Goal: Transaction & Acquisition: Purchase product/service

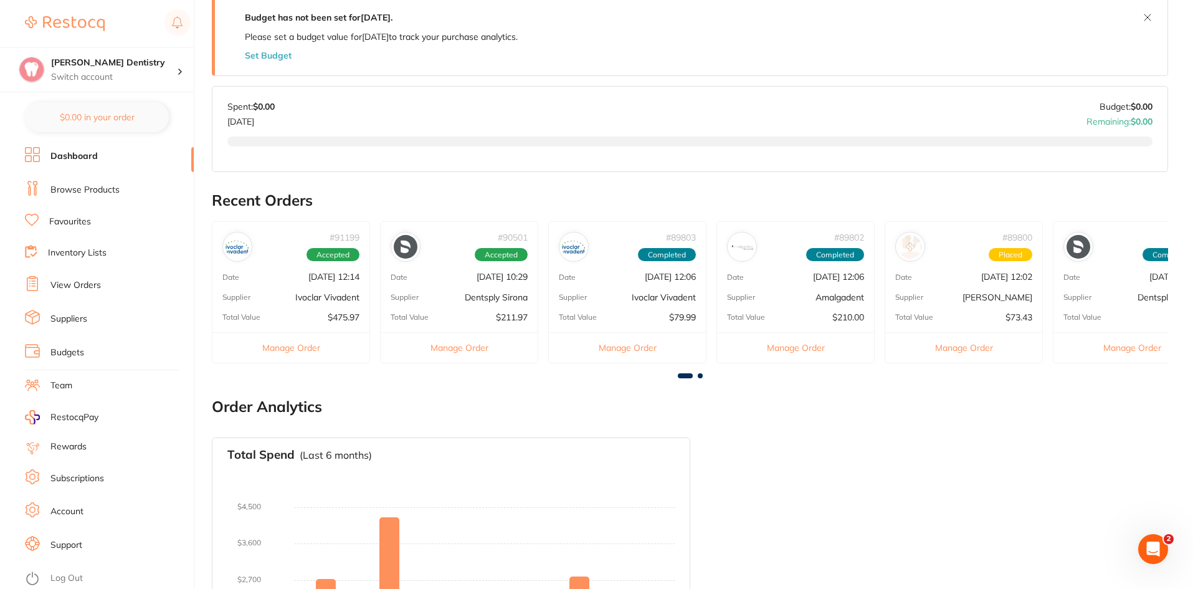
scroll to position [249, 0]
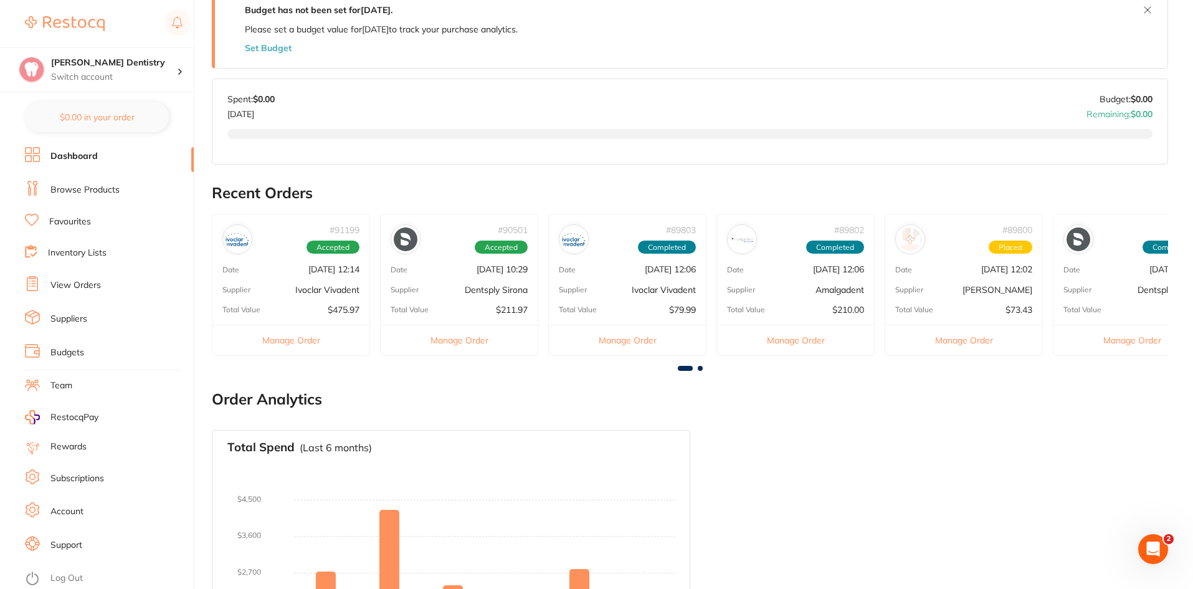
click at [78, 278] on li "View Orders" at bounding box center [109, 285] width 169 height 19
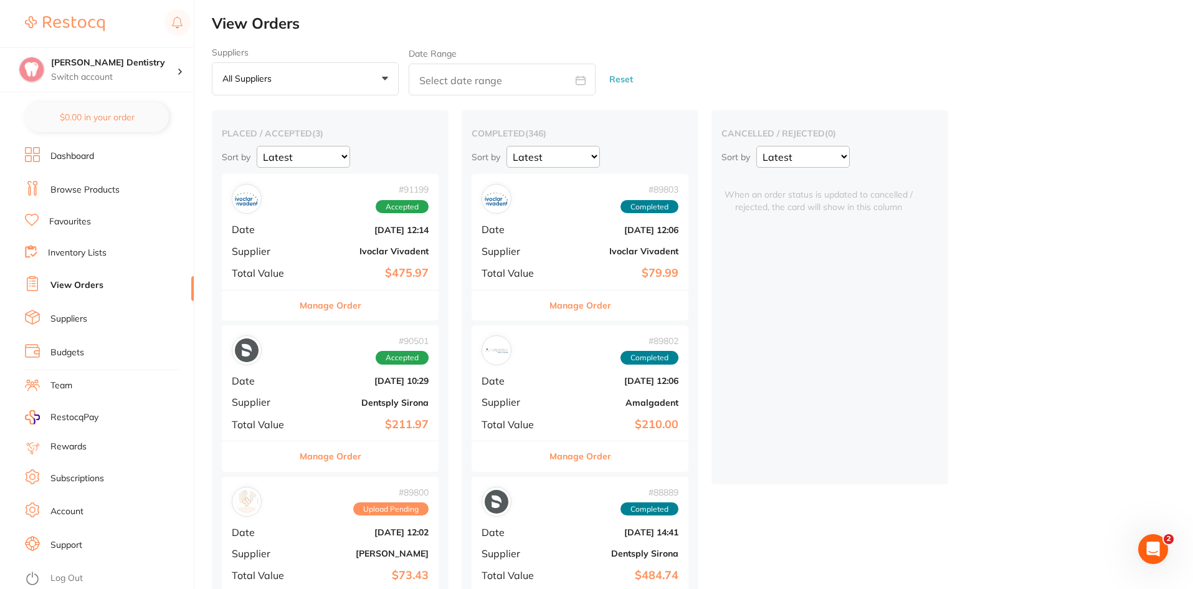
click at [329, 301] on button "Manage Order" at bounding box center [331, 305] width 62 height 30
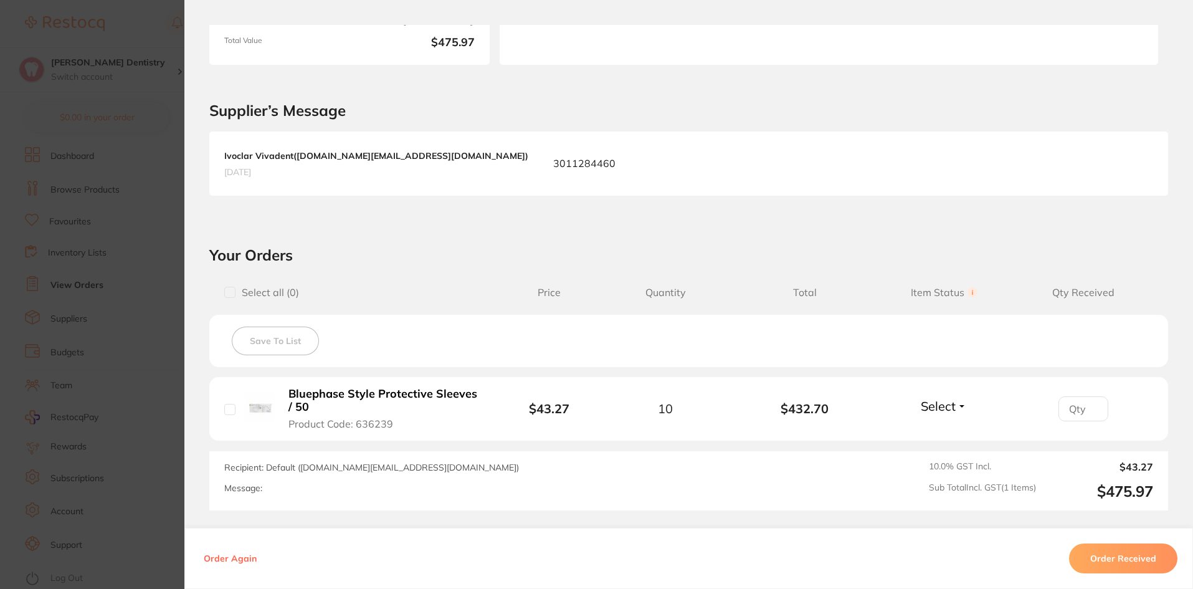
scroll to position [249, 0]
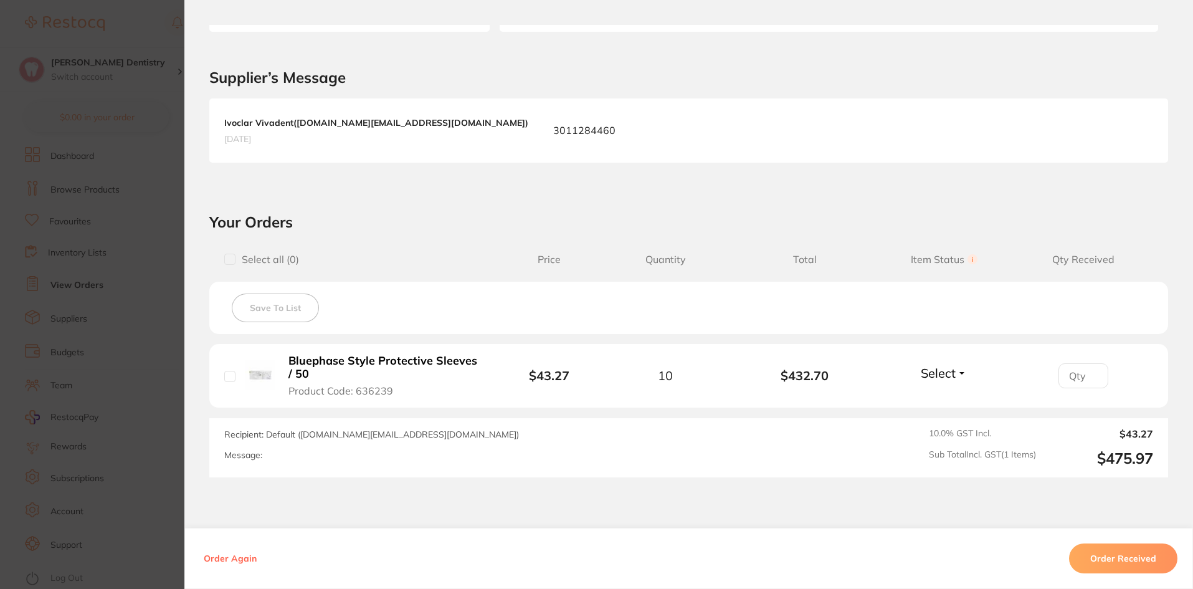
click at [960, 374] on button "Select" at bounding box center [944, 373] width 54 height 16
click at [949, 400] on span "Received" at bounding box center [944, 399] width 32 height 9
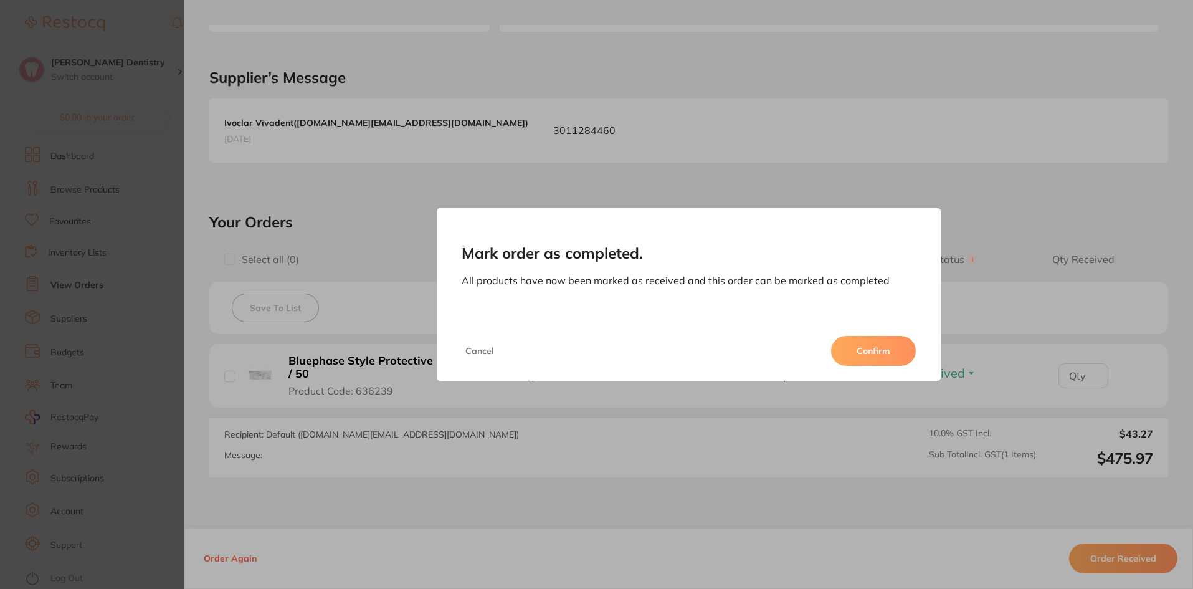
click at [872, 354] on button "Confirm" at bounding box center [873, 351] width 85 height 30
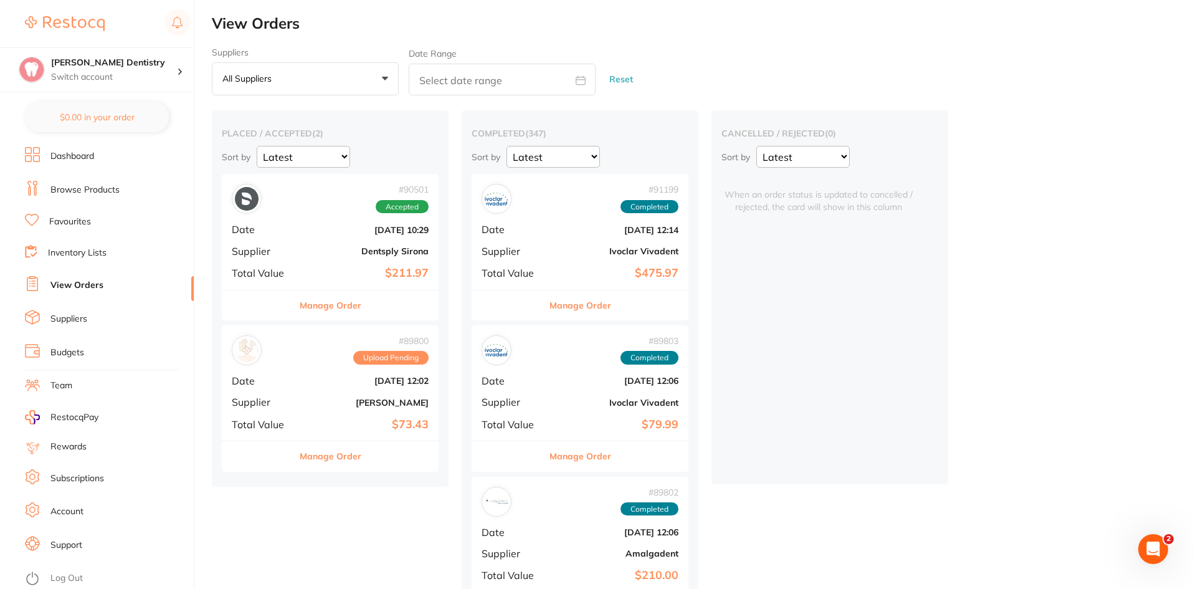
click at [338, 303] on button "Manage Order" at bounding box center [331, 305] width 62 height 30
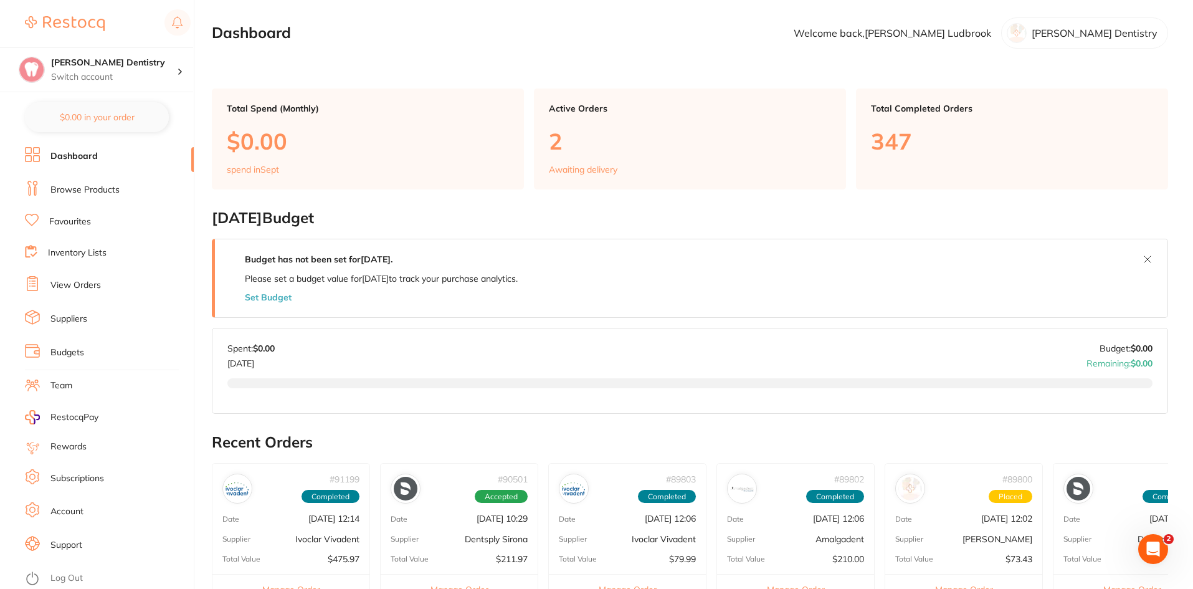
click at [82, 220] on link "Favourites" at bounding box center [70, 221] width 42 height 12
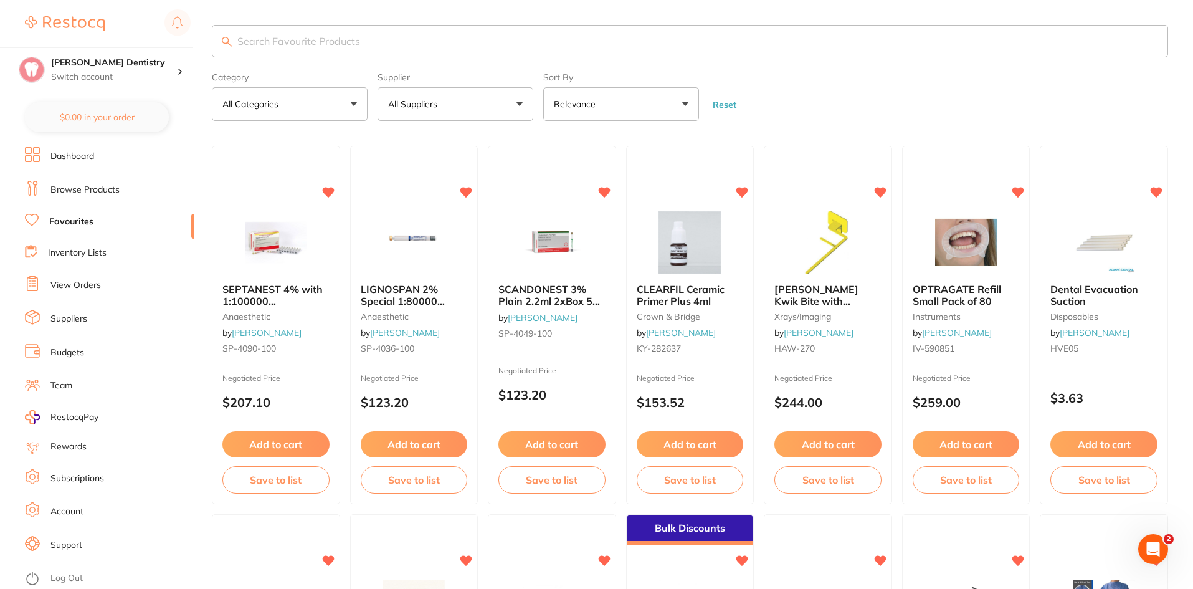
click at [250, 39] on input "search" at bounding box center [690, 41] width 956 height 32
click at [521, 103] on button "All Suppliers" at bounding box center [455, 104] width 156 height 34
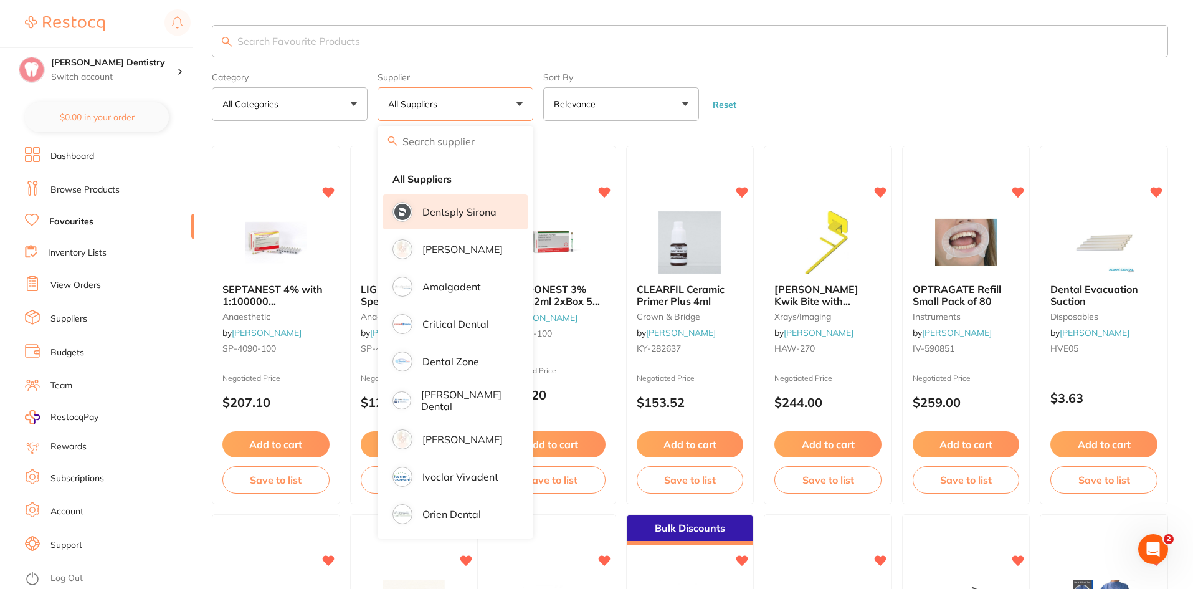
click at [459, 209] on p "Dentsply Sirona" at bounding box center [459, 211] width 74 height 11
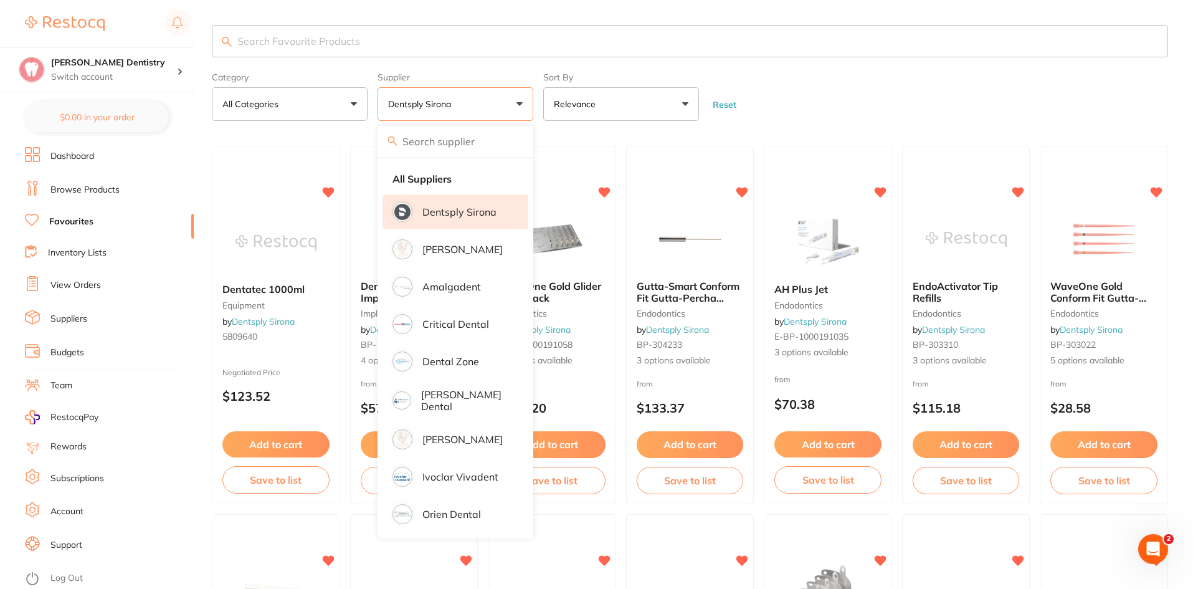
click at [261, 44] on input "search" at bounding box center [690, 41] width 956 height 32
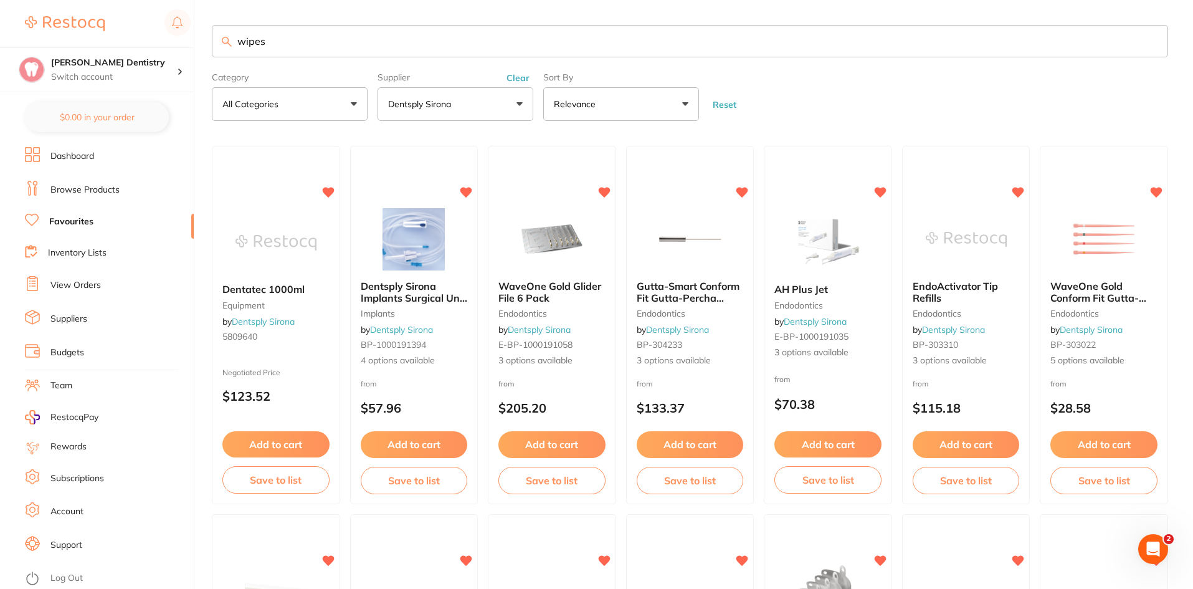
type input "wipes"
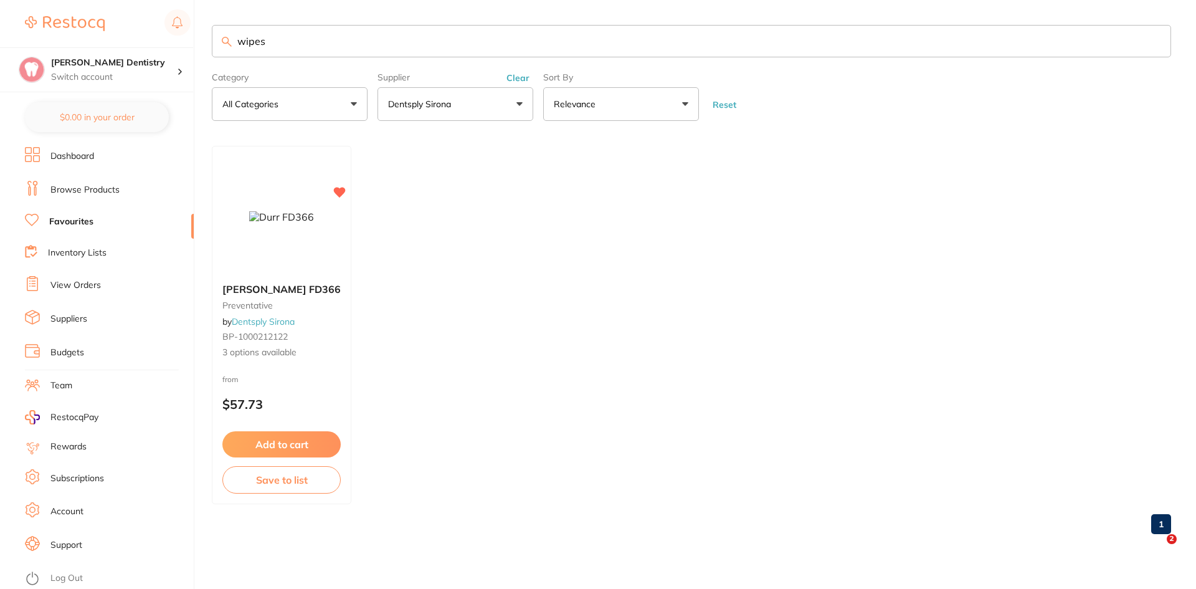
click at [258, 439] on button "Add to cart" at bounding box center [281, 444] width 118 height 26
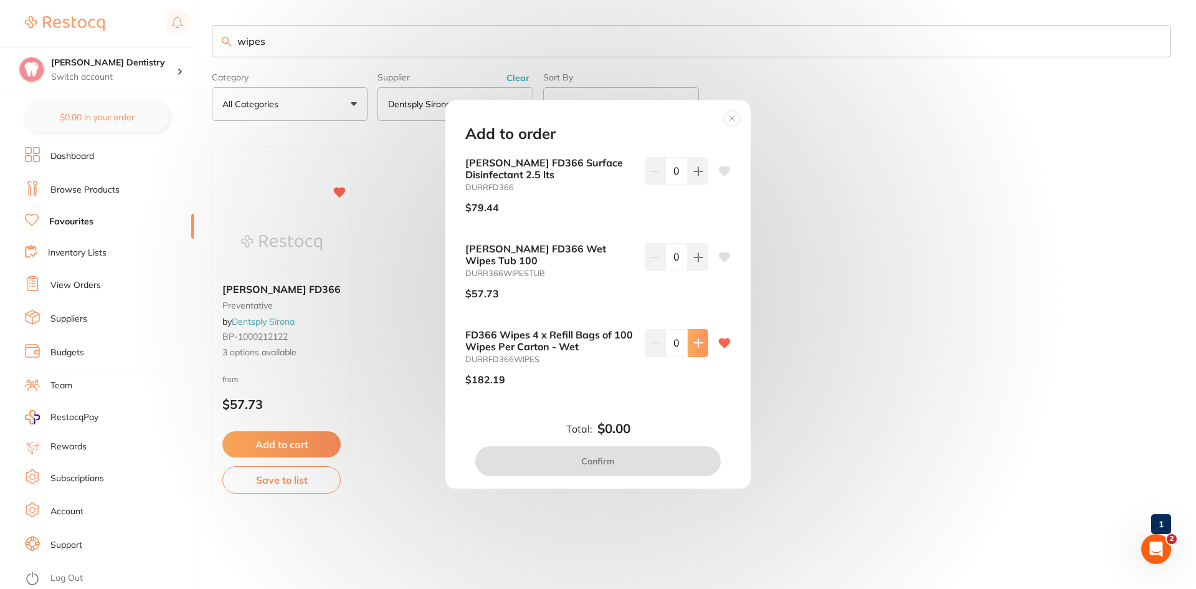
click at [695, 339] on icon at bounding box center [698, 343] width 8 height 8
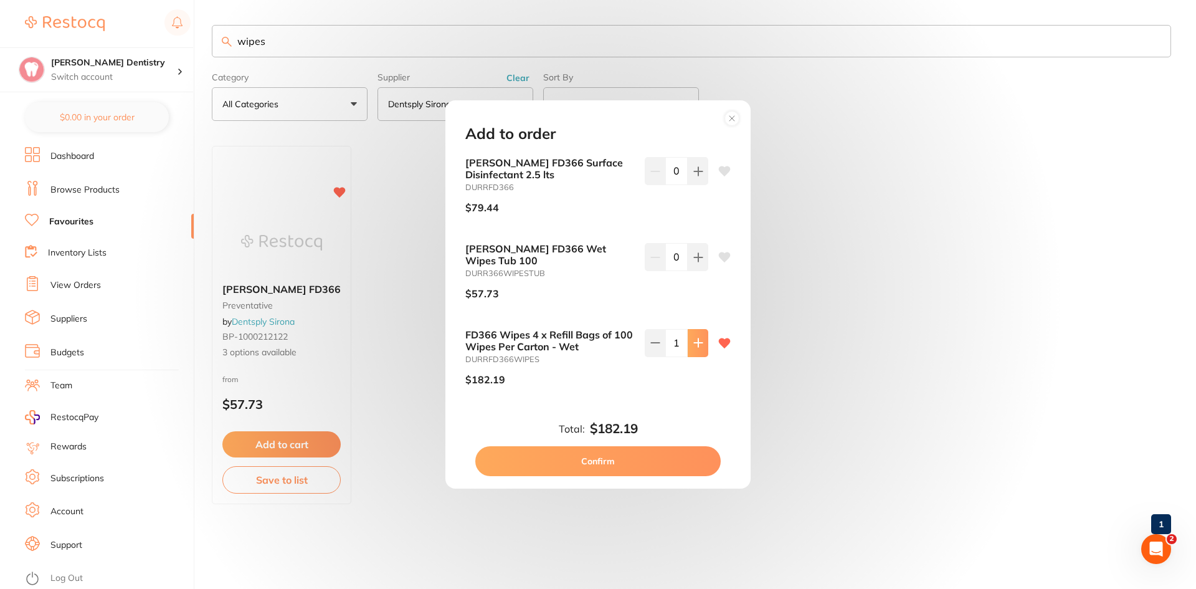
click at [695, 339] on icon at bounding box center [698, 343] width 8 height 8
type input "3"
click at [614, 457] on button "Confirm" at bounding box center [597, 461] width 245 height 30
checkbox input "false"
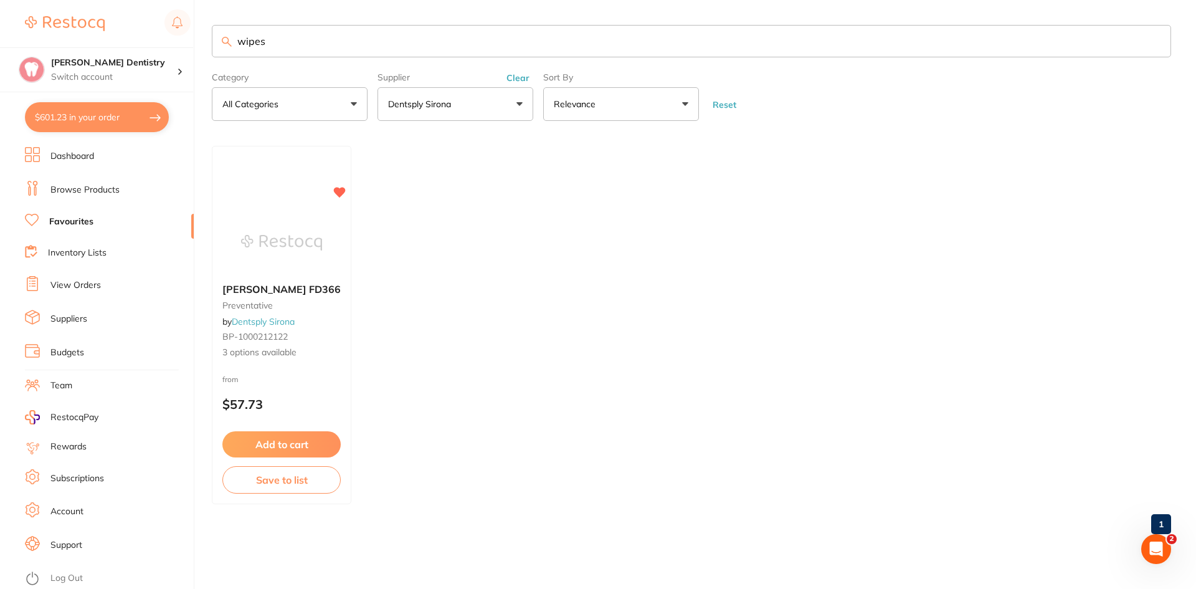
drag, startPoint x: 275, startPoint y: 39, endPoint x: 204, endPoint y: 47, distance: 71.5
click at [204, 47] on div "$601.23 Ashmore Dentistry Switch account Ashmore Dentistry $601.23 in your orde…" at bounding box center [598, 294] width 1196 height 589
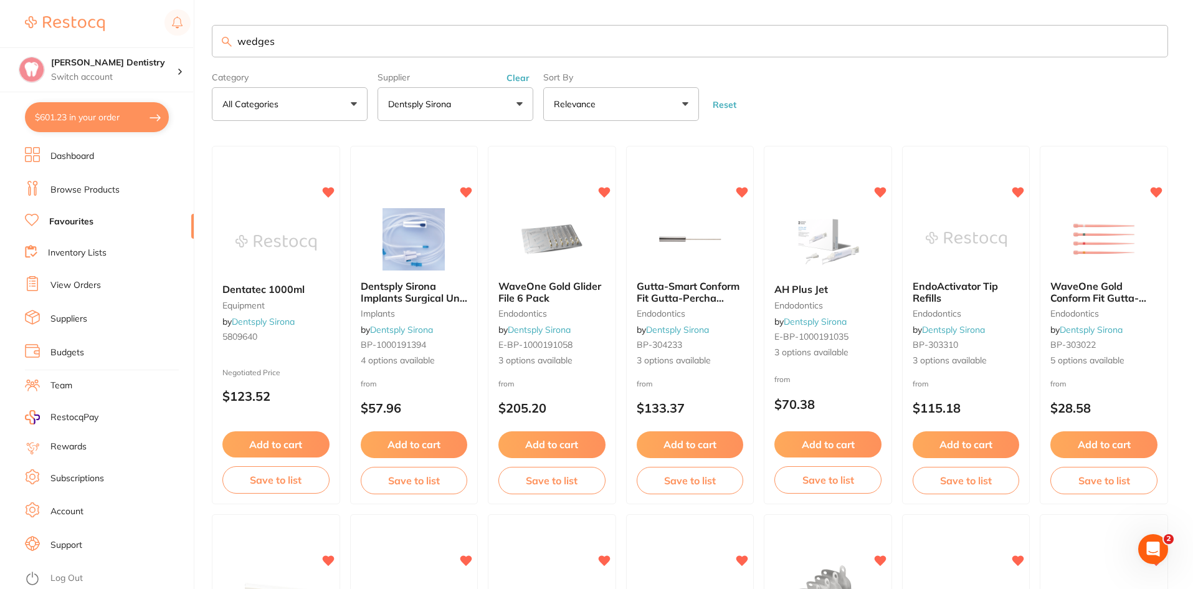
type input "wedges"
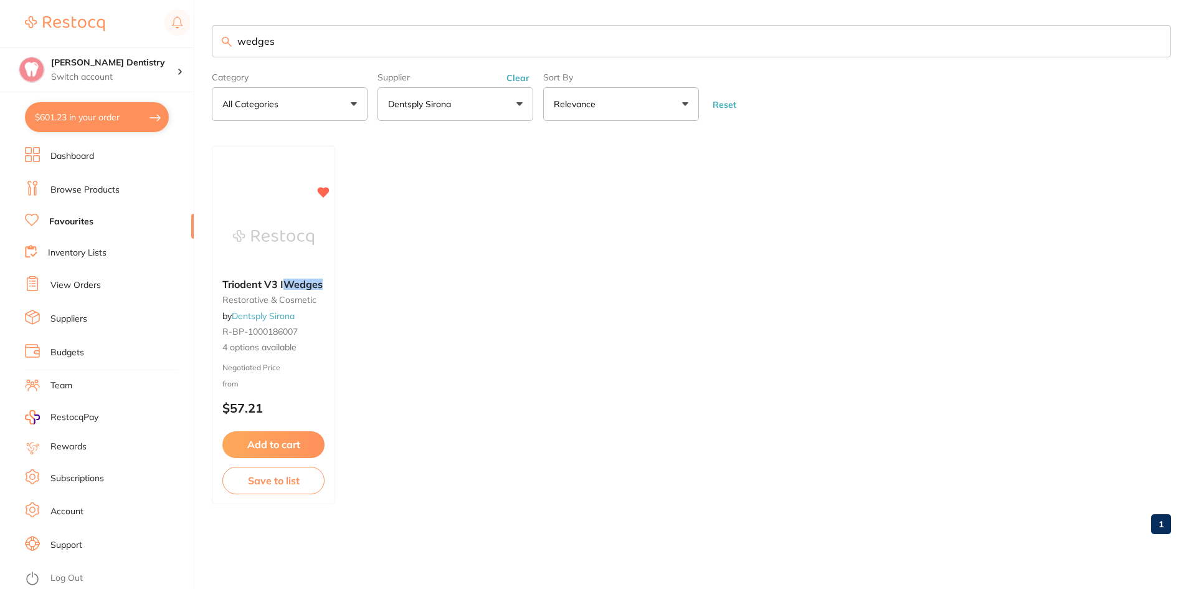
drag, startPoint x: 261, startPoint y: 446, endPoint x: 264, endPoint y: 438, distance: 8.7
click at [262, 442] on button "Add to cart" at bounding box center [273, 444] width 102 height 26
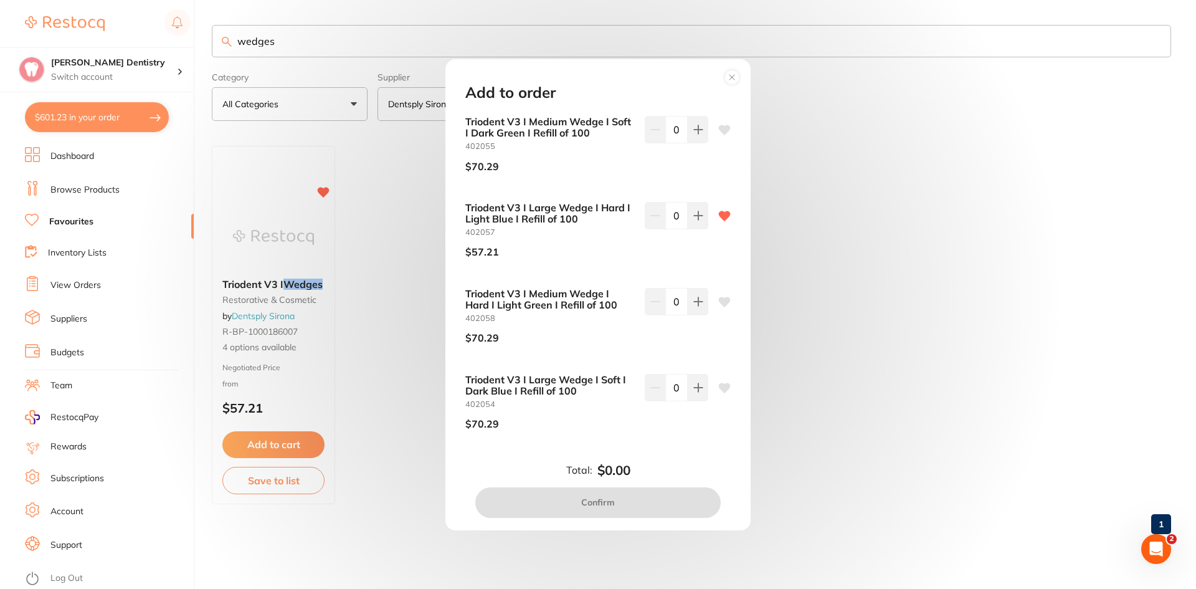
drag, startPoint x: 285, startPoint y: 42, endPoint x: 250, endPoint y: 39, distance: 35.6
click at [243, 37] on div "Add to order Triodent V3 I Medium Wedge I Soft I Dark Green I Refill of 100 402…" at bounding box center [598, 294] width 1196 height 589
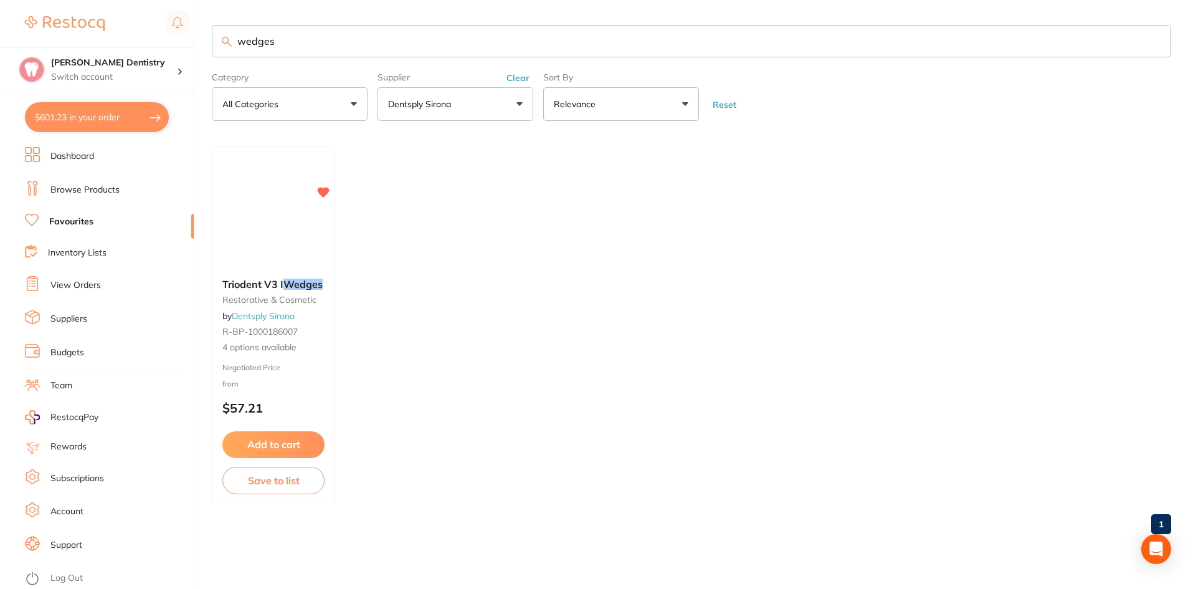
drag, startPoint x: 279, startPoint y: 39, endPoint x: 222, endPoint y: 41, distance: 56.7
click at [222, 41] on div "wedges" at bounding box center [691, 41] width 959 height 32
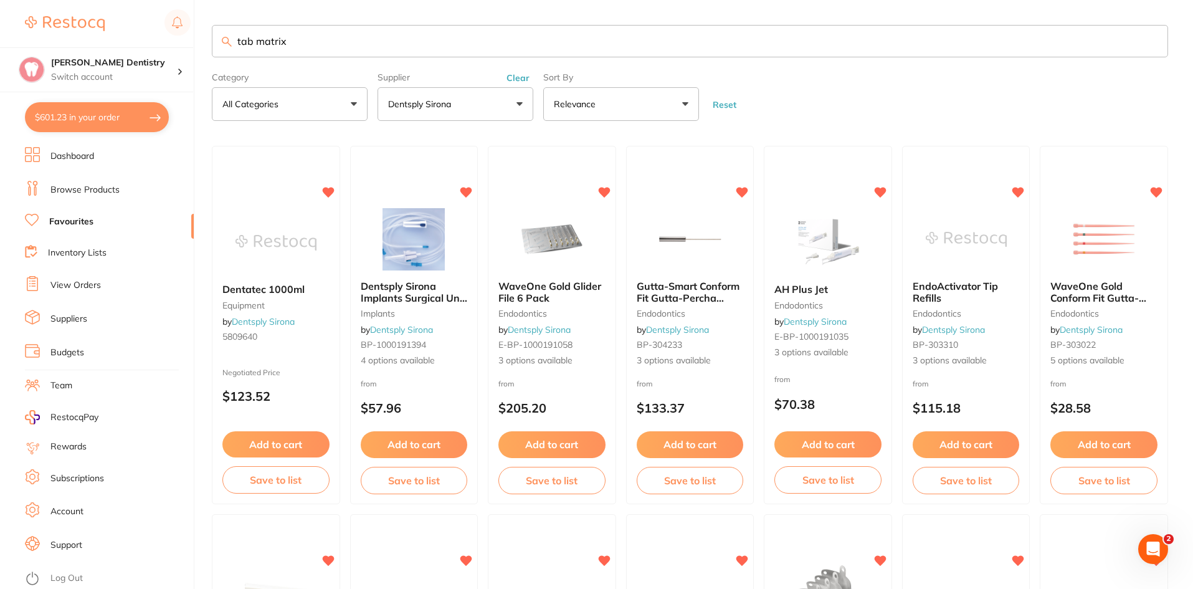
type input "tab matrix"
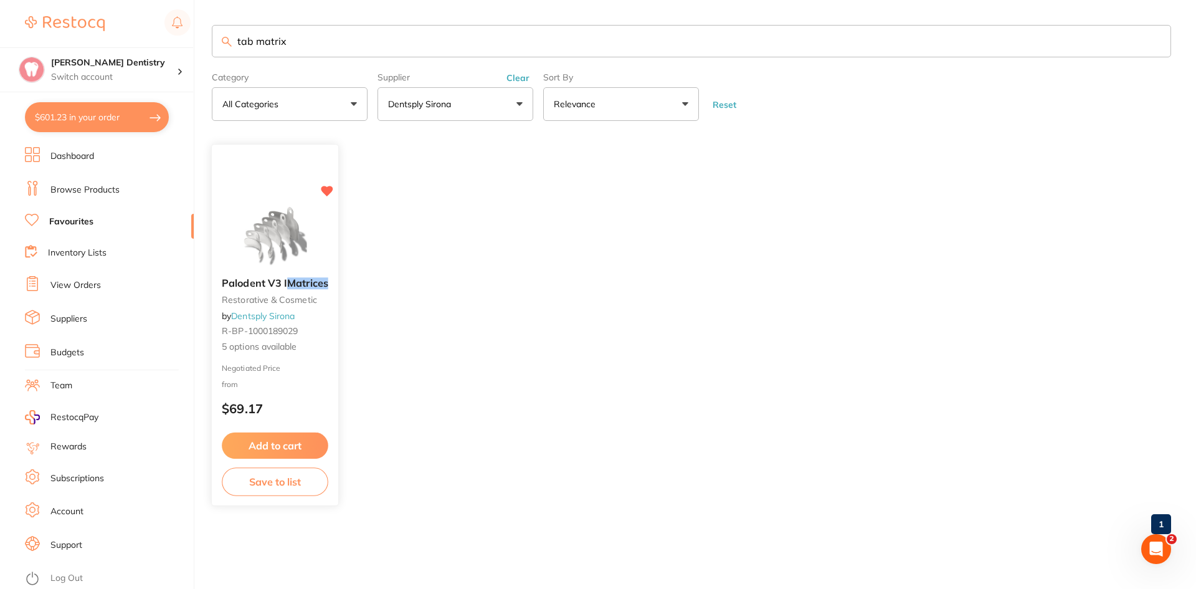
click at [297, 445] on button "Add to cart" at bounding box center [275, 445] width 106 height 27
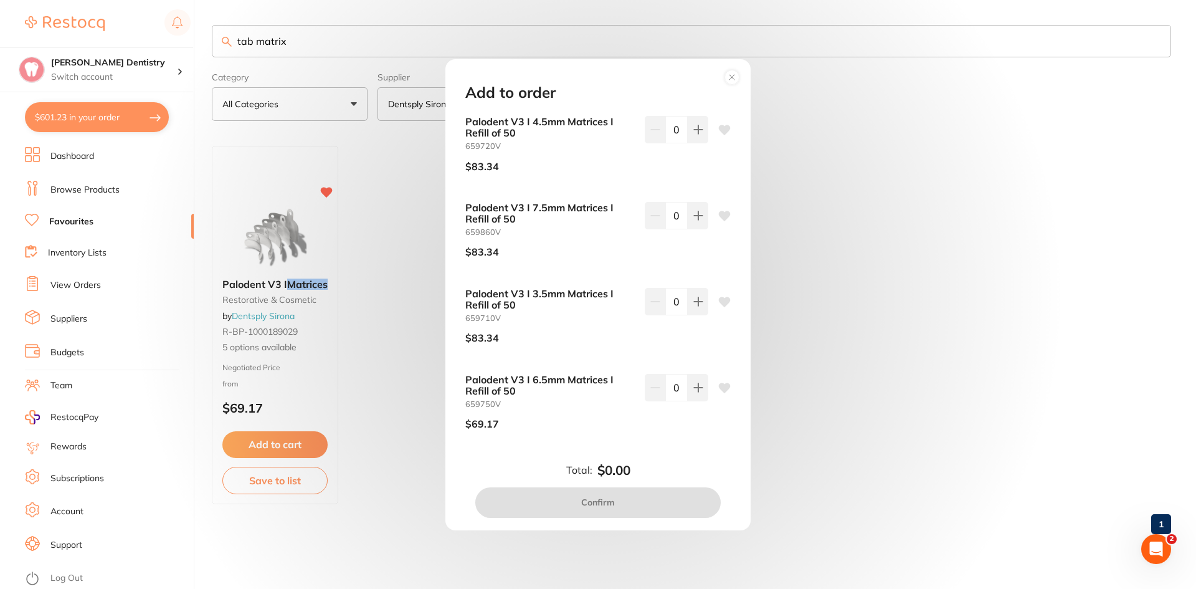
scroll to position [62, 0]
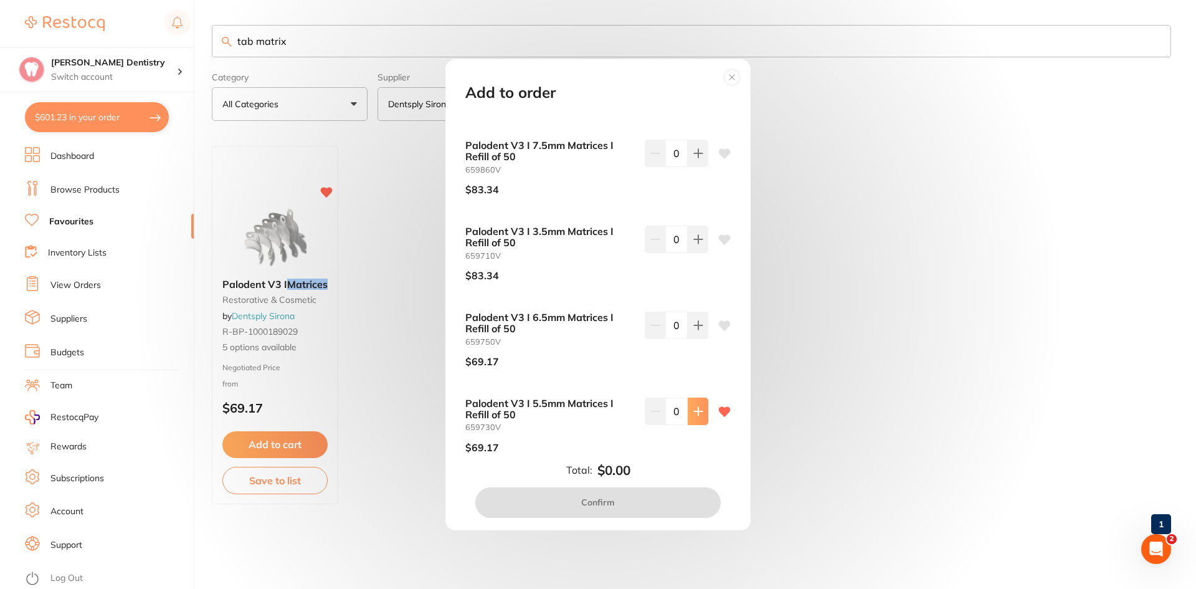
click at [694, 411] on icon at bounding box center [698, 411] width 8 height 8
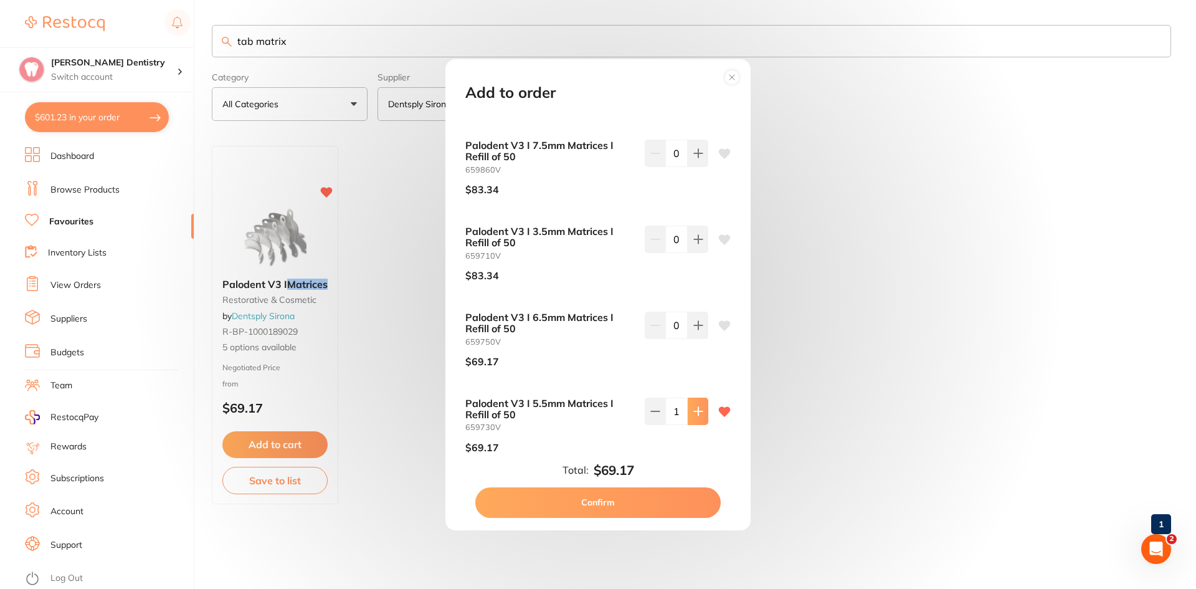
click at [693, 412] on icon at bounding box center [698, 411] width 10 height 10
type input "2"
click at [636, 499] on button "Confirm" at bounding box center [597, 502] width 245 height 30
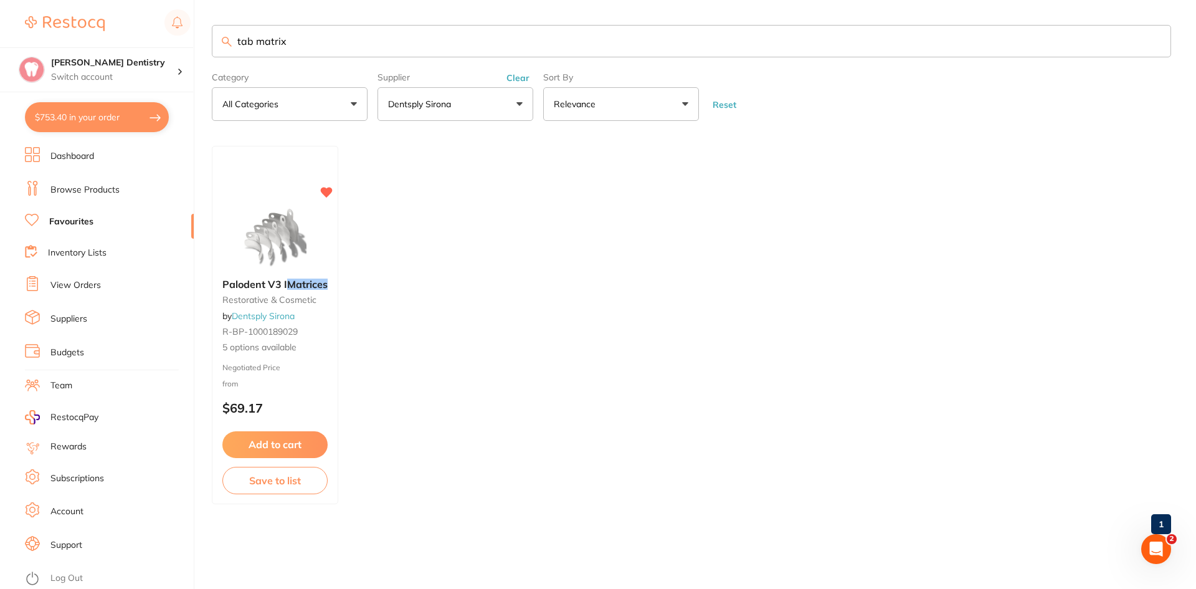
scroll to position [1, 0]
drag, startPoint x: 291, startPoint y: 45, endPoint x: 215, endPoint y: 55, distance: 77.3
click at [215, 54] on input "tab matrix" at bounding box center [691, 41] width 959 height 32
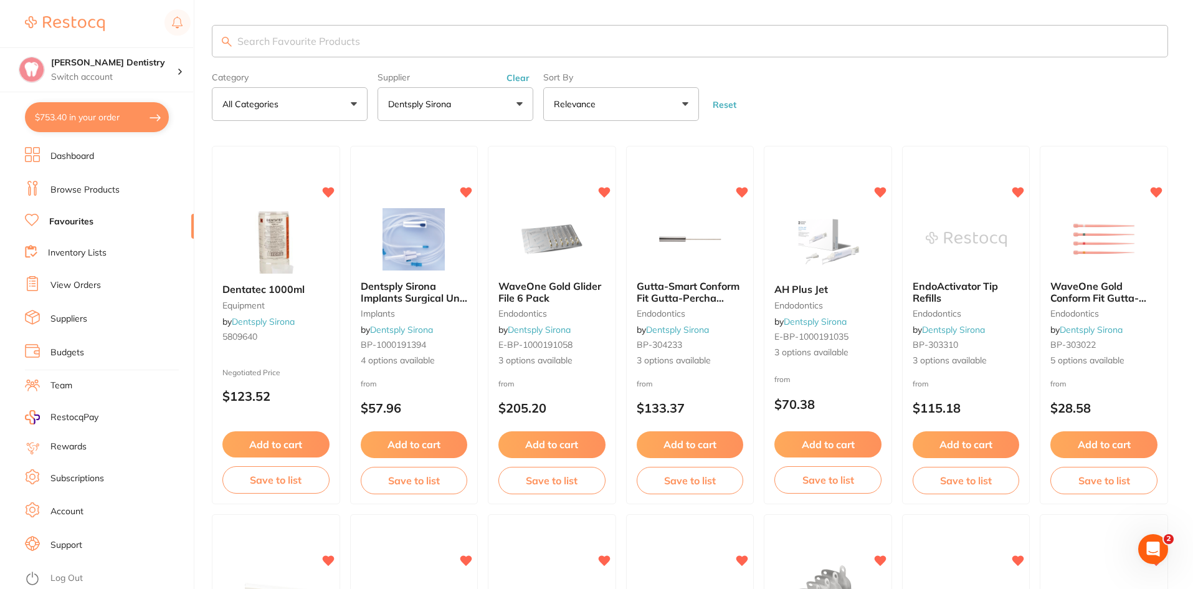
scroll to position [0, 0]
click at [75, 220] on link "Favourites" at bounding box center [71, 221] width 44 height 12
click at [257, 44] on input "search" at bounding box center [690, 41] width 956 height 32
click at [524, 104] on button "Dentsply Sirona" at bounding box center [455, 104] width 156 height 34
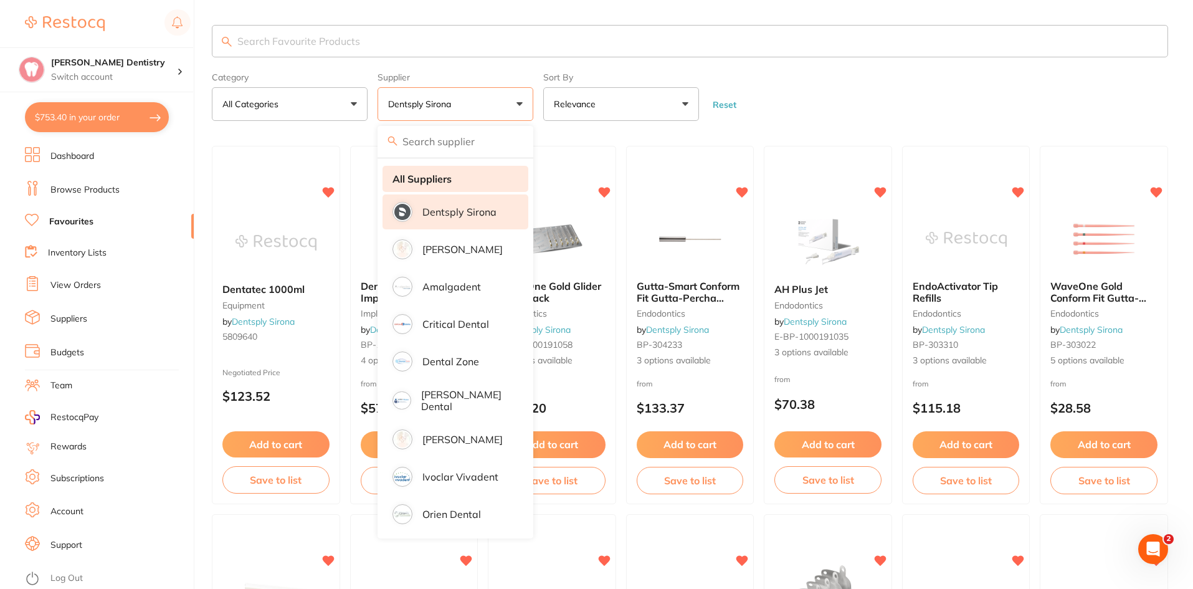
click at [447, 186] on li "All Suppliers" at bounding box center [455, 179] width 146 height 26
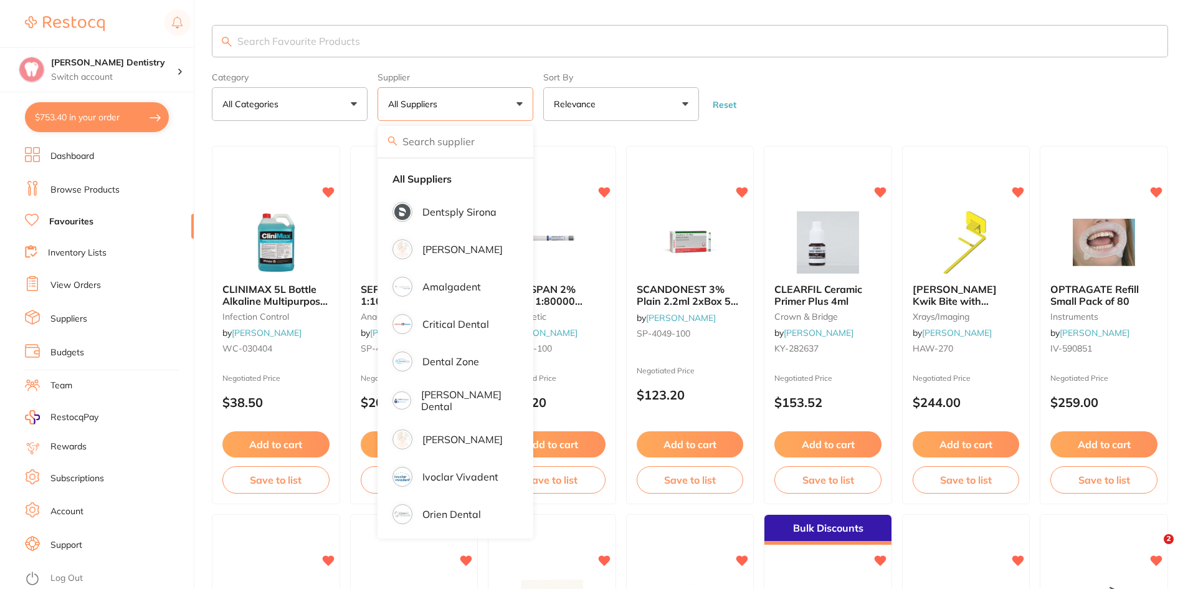
click at [275, 37] on input "search" at bounding box center [690, 41] width 956 height 32
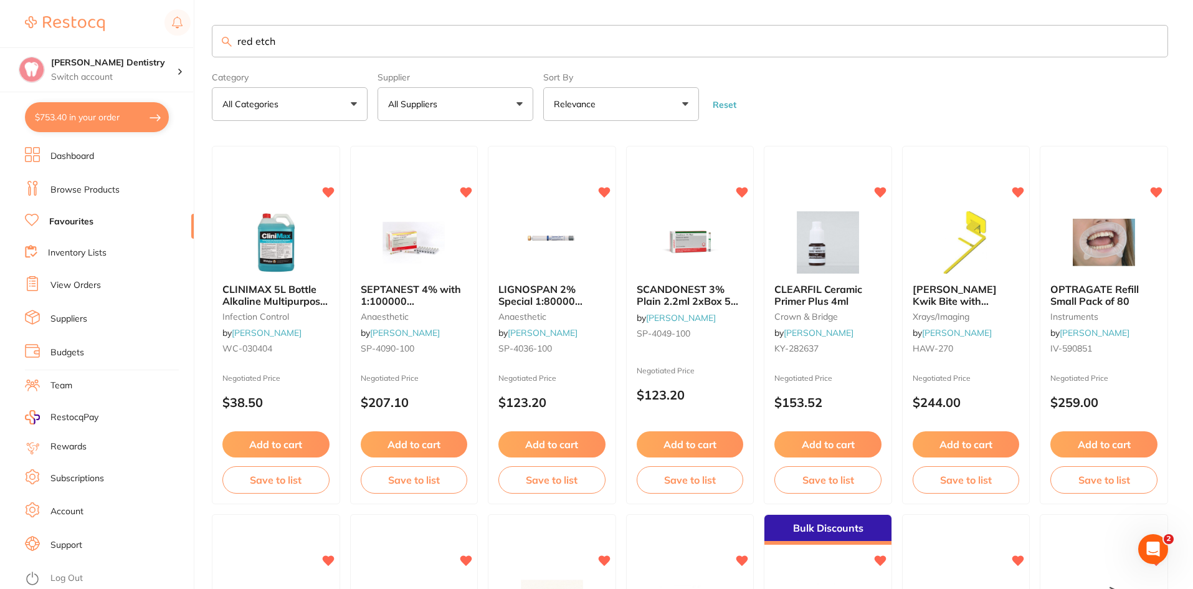
type input "red etch"
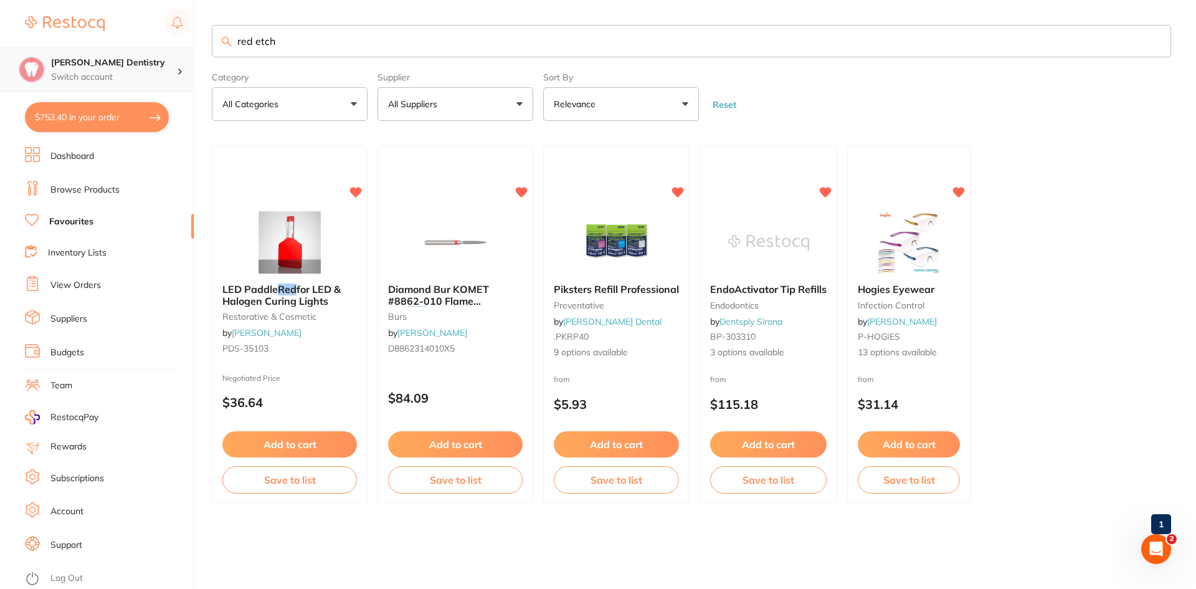
scroll to position [1, 0]
drag, startPoint x: 293, startPoint y: 45, endPoint x: 190, endPoint y: 51, distance: 103.0
click at [190, 51] on div "$753.40 Ashmore Dentistry Switch account Ashmore Dentistry $753.40 in your orde…" at bounding box center [598, 294] width 1196 height 589
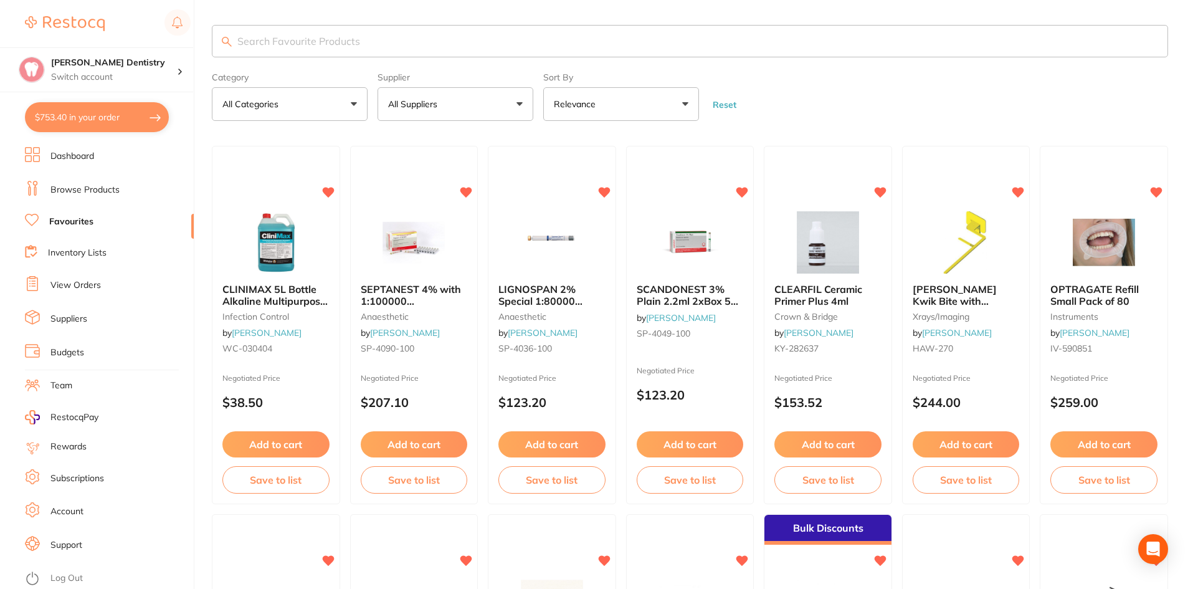
click at [521, 101] on button "All Suppliers" at bounding box center [455, 104] width 156 height 34
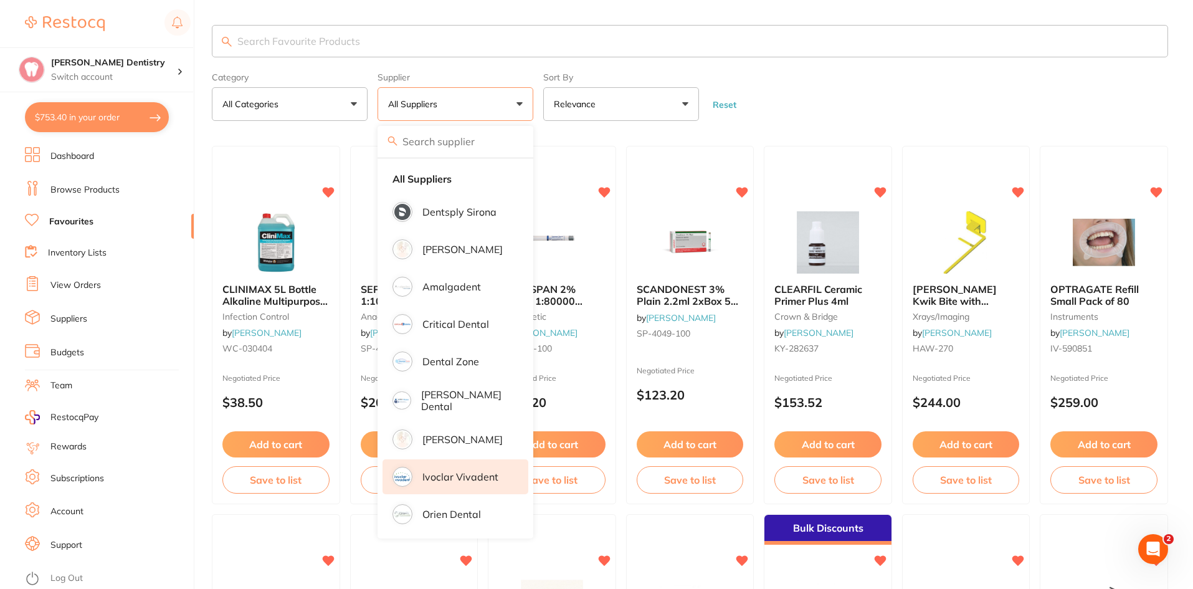
click at [458, 474] on p "Ivoclar Vivadent" at bounding box center [460, 476] width 76 height 11
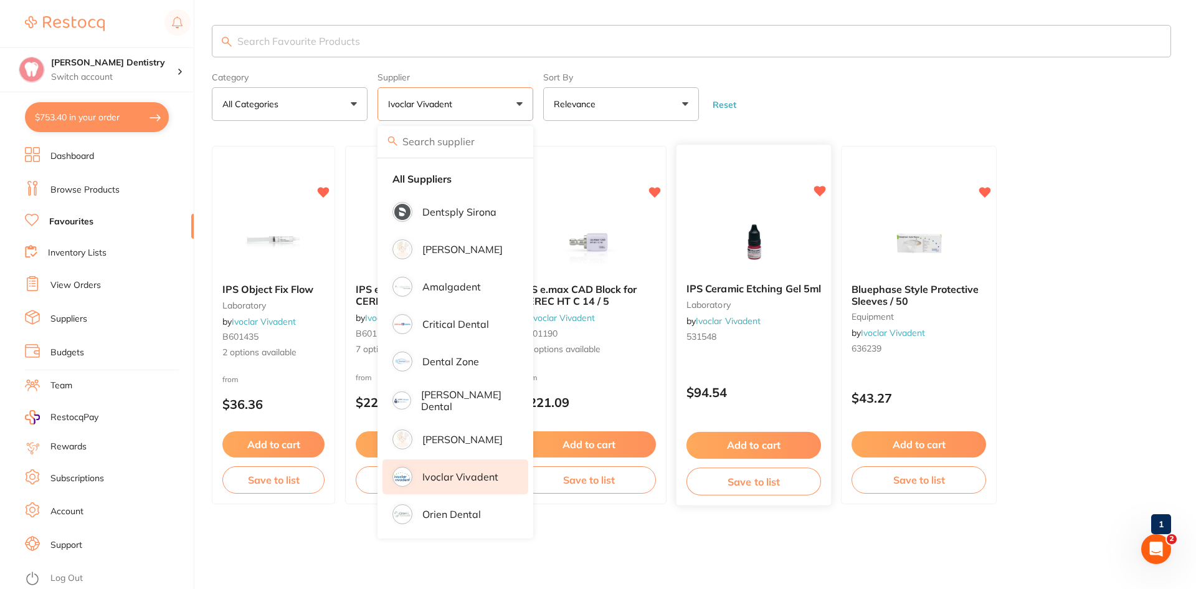
click at [773, 441] on button "Add to cart" at bounding box center [753, 445] width 135 height 27
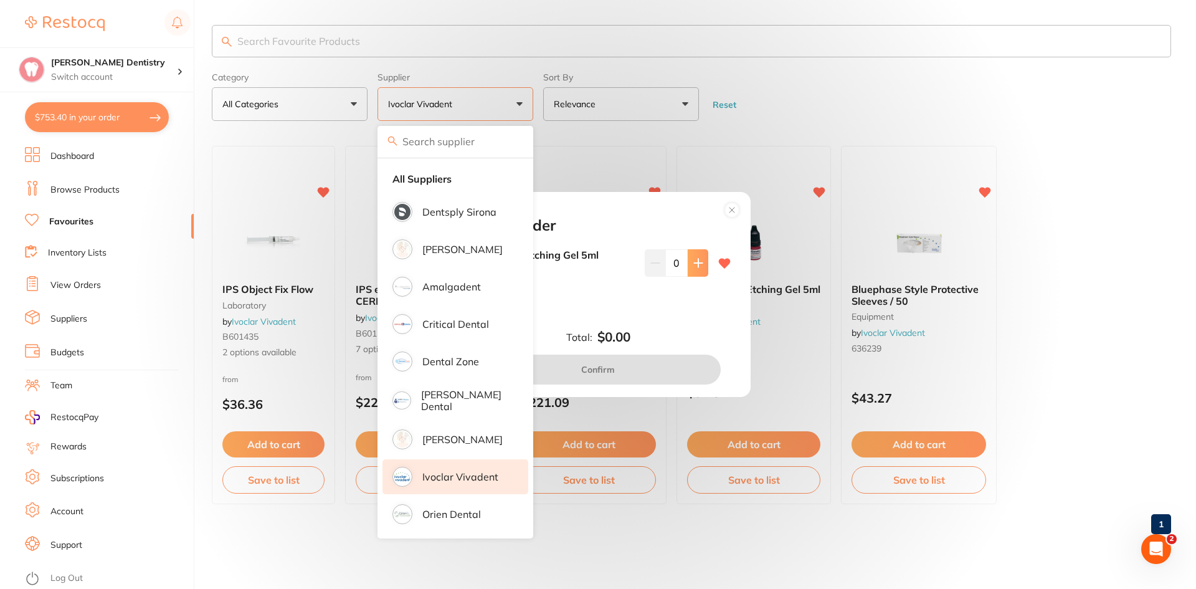
click at [697, 258] on icon at bounding box center [698, 263] width 10 height 10
type input "1"
click at [676, 369] on button "Confirm" at bounding box center [597, 369] width 245 height 30
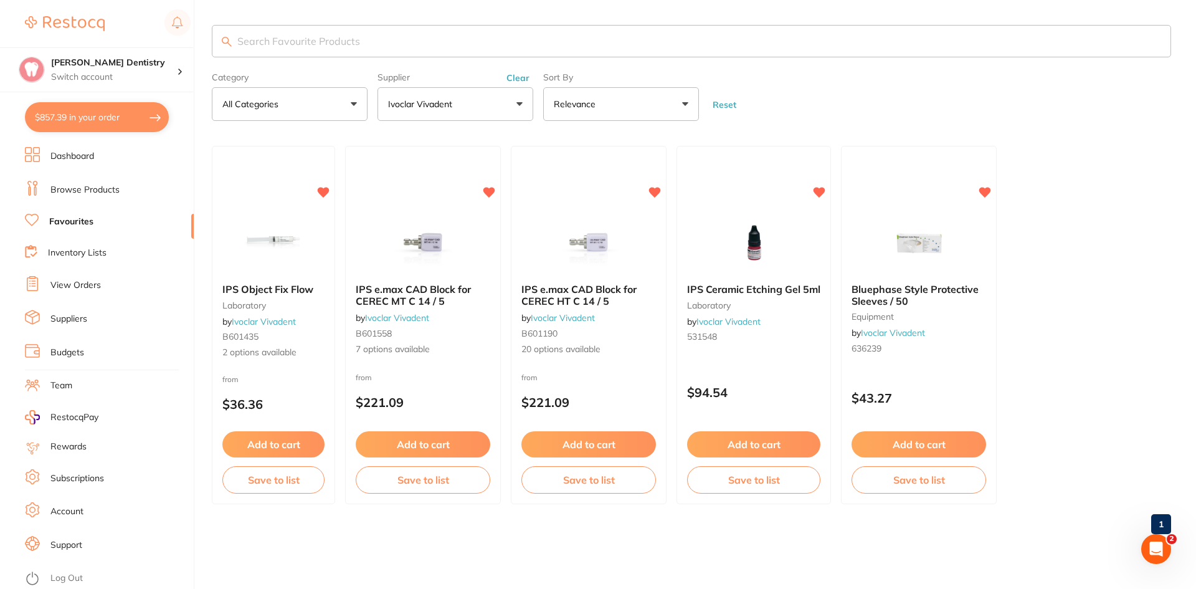
click at [319, 33] on input "search" at bounding box center [691, 41] width 959 height 32
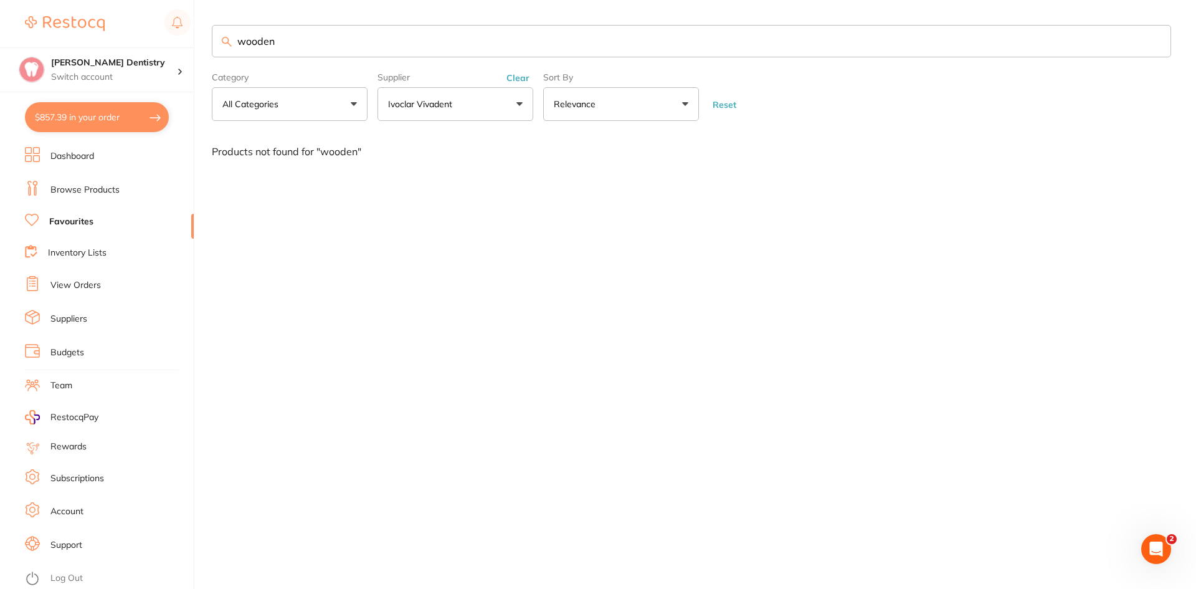
click at [513, 102] on button "Ivoclar Vivadent" at bounding box center [455, 104] width 156 height 34
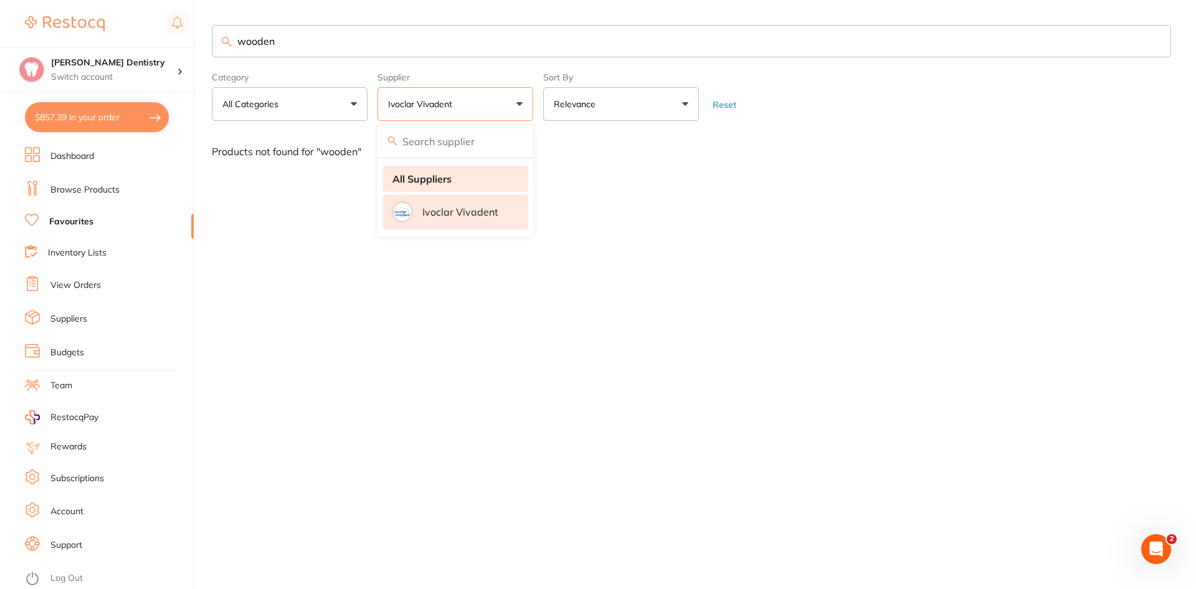
click at [430, 182] on strong "All Suppliers" at bounding box center [421, 178] width 59 height 11
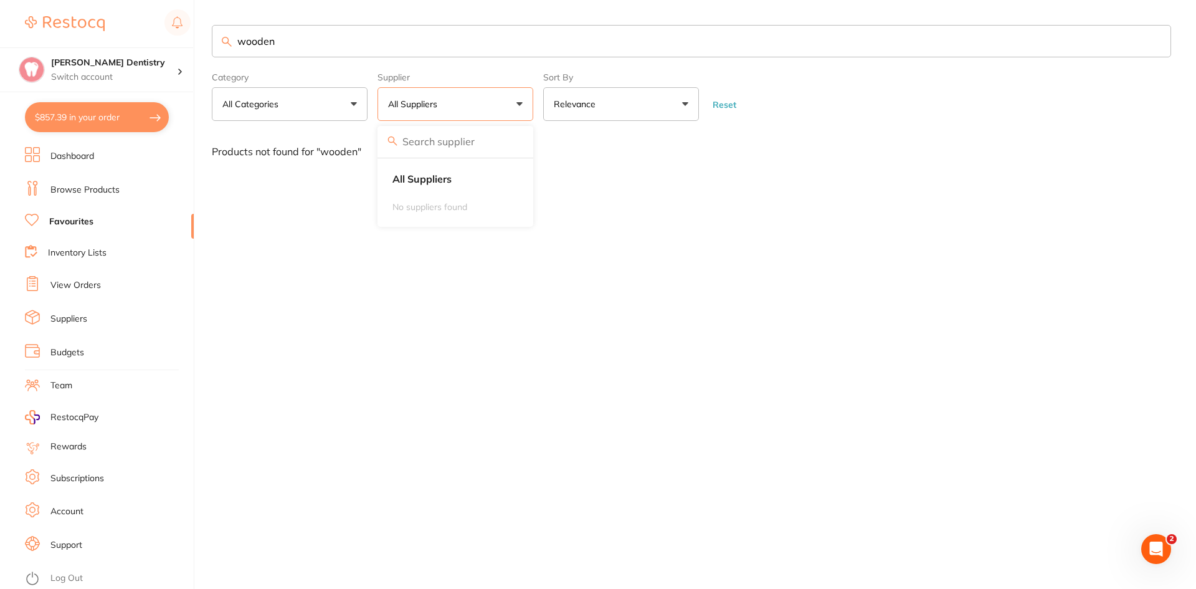
click at [287, 43] on input "wooden" at bounding box center [691, 41] width 959 height 32
type input "wedges"
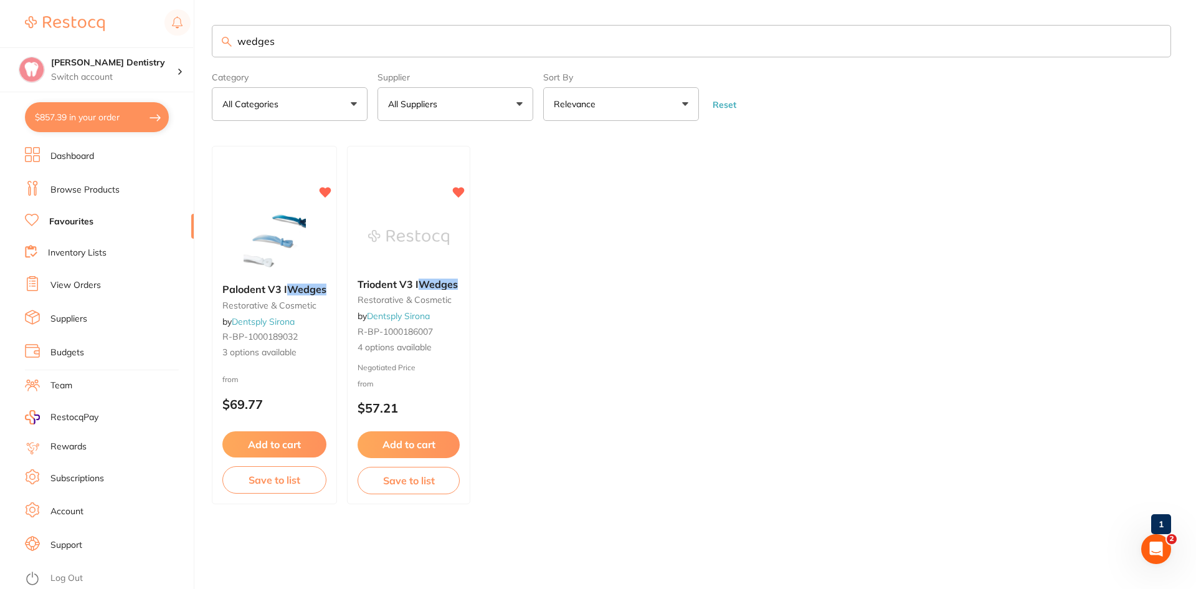
click at [285, 440] on button "Add to cart" at bounding box center [274, 444] width 104 height 26
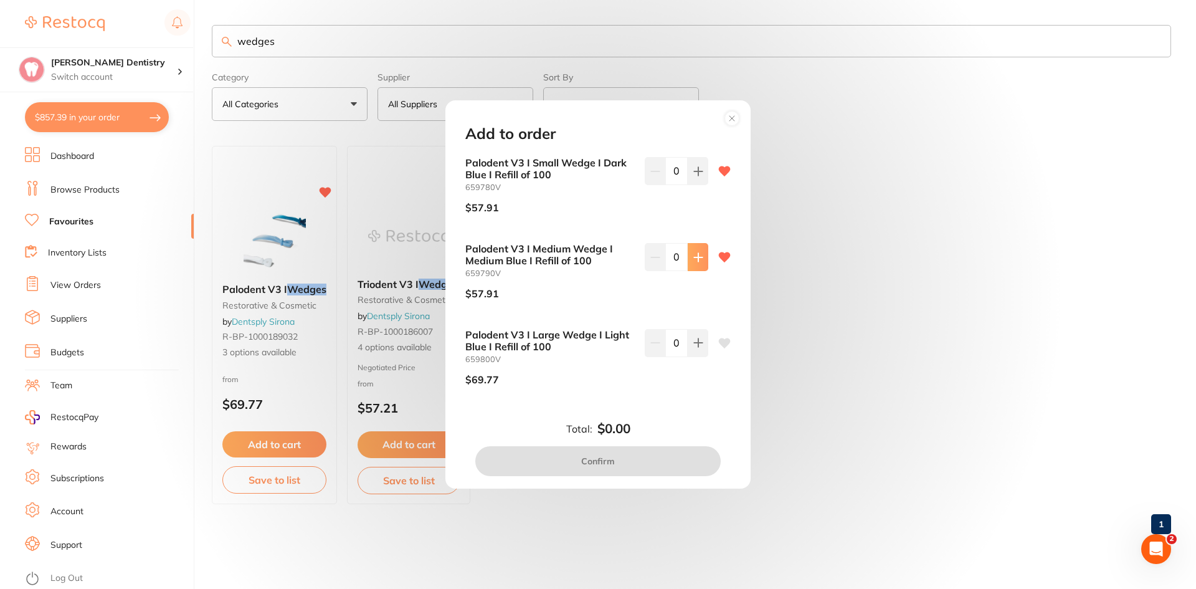
click at [699, 258] on icon at bounding box center [698, 257] width 10 height 10
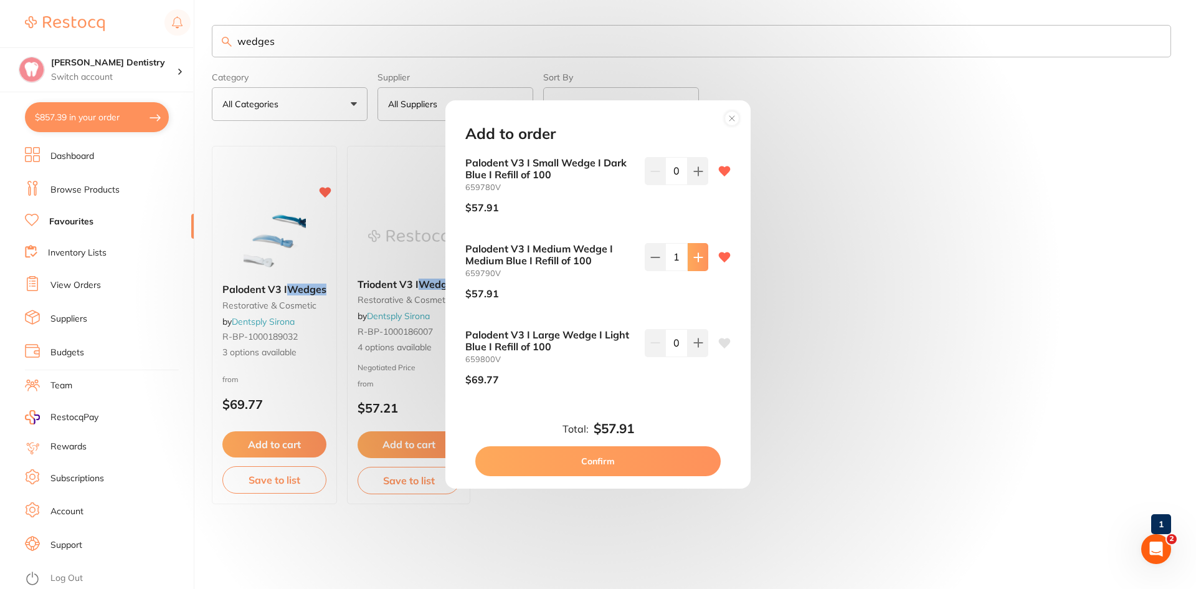
click at [699, 258] on icon at bounding box center [698, 257] width 10 height 10
type input "2"
click at [693, 344] on icon at bounding box center [698, 343] width 10 height 10
type input "1"
click at [641, 455] on button "Confirm" at bounding box center [597, 461] width 245 height 30
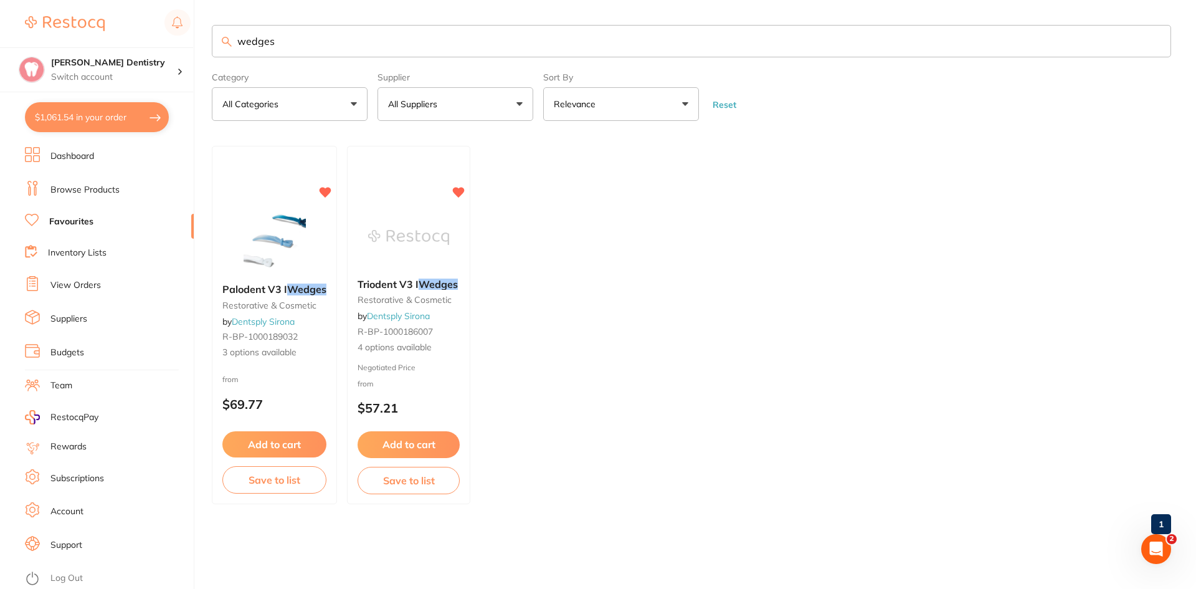
scroll to position [1, 0]
drag, startPoint x: 307, startPoint y: 42, endPoint x: 208, endPoint y: 60, distance: 100.7
click at [208, 60] on div "$1,061.54 Ashmore Dentistry Switch account Ashmore Dentistry $1,061.54 in your …" at bounding box center [598, 294] width 1196 height 589
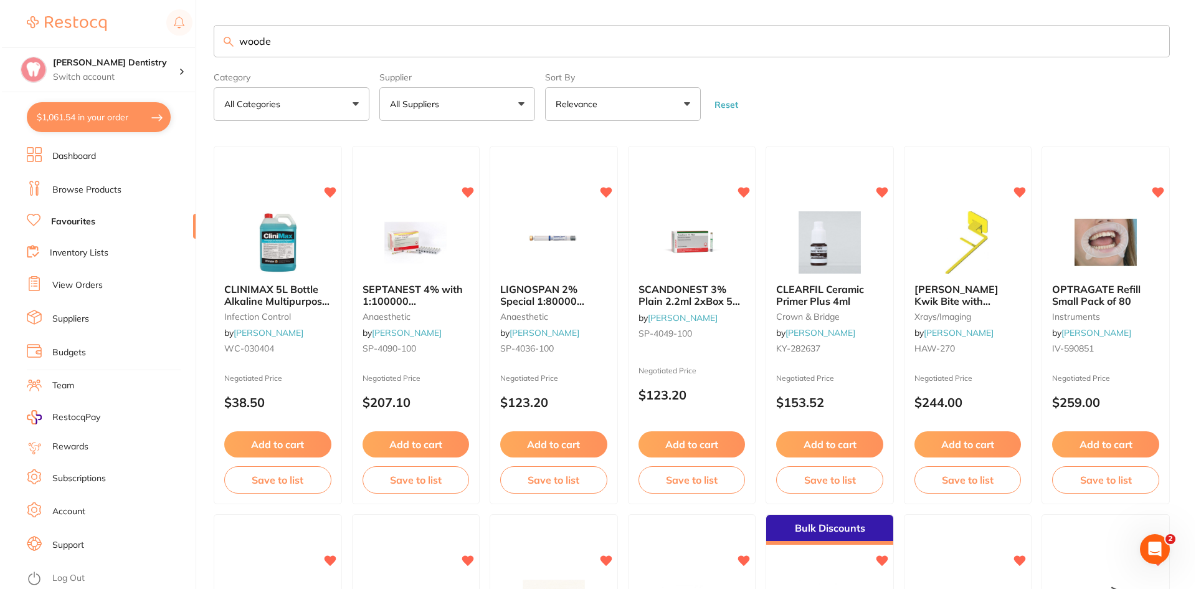
scroll to position [0, 0]
type input "wooden wedges"
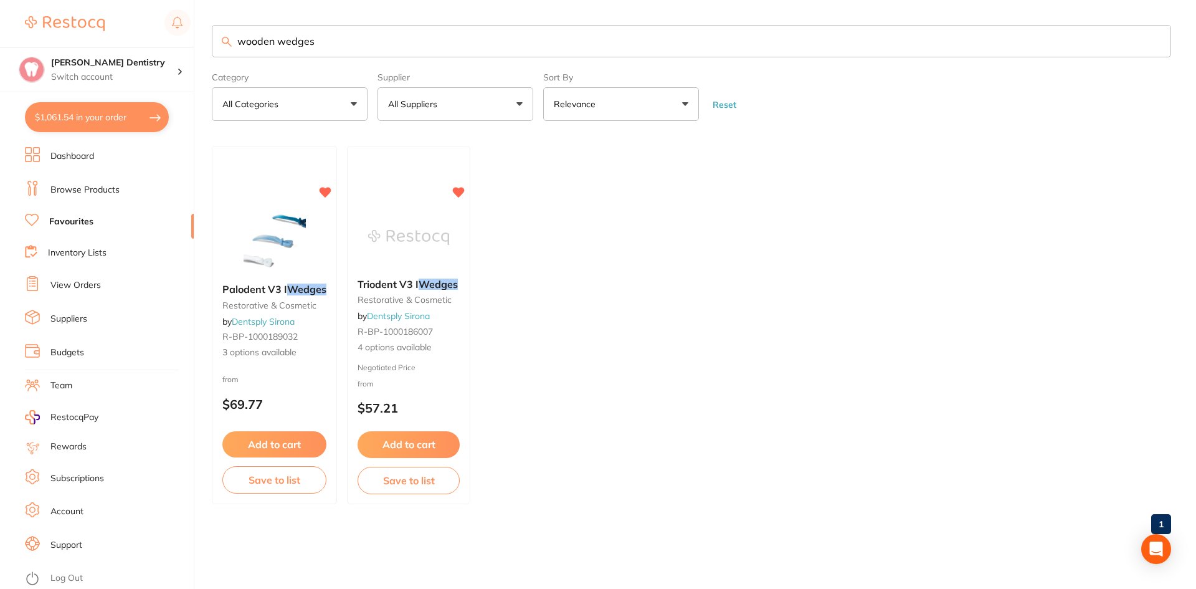
scroll to position [1, 0]
drag, startPoint x: 321, startPoint y: 37, endPoint x: 221, endPoint y: 50, distance: 100.6
click at [221, 50] on input "wooden wedges" at bounding box center [691, 41] width 959 height 32
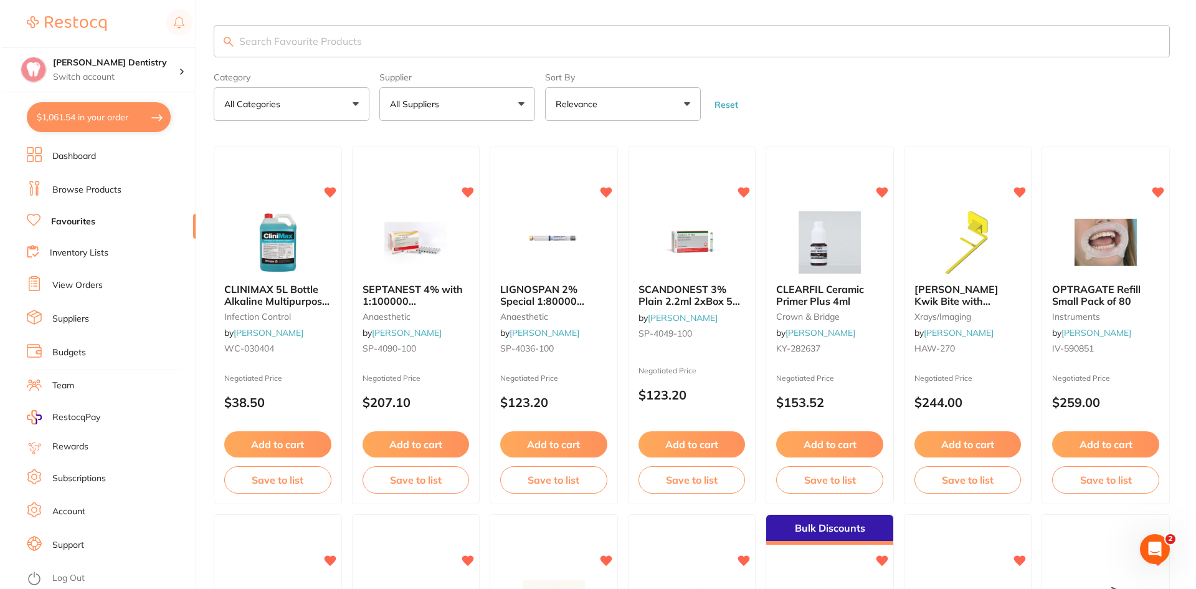
scroll to position [0, 0]
type input "braket"
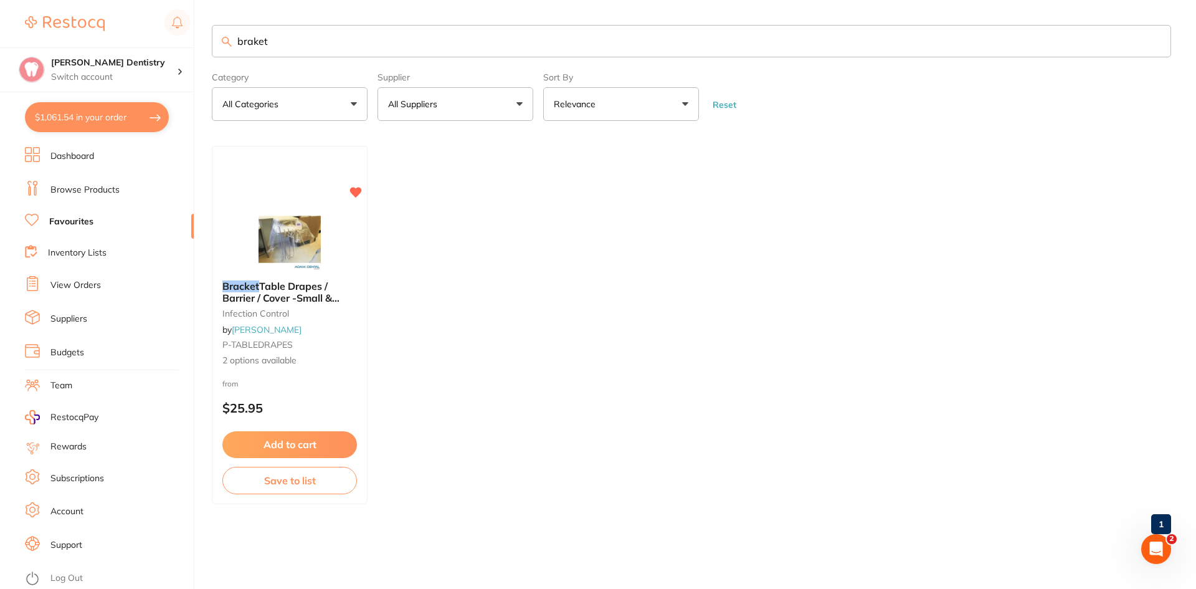
drag, startPoint x: 285, startPoint y: 442, endPoint x: 316, endPoint y: 433, distance: 31.7
click at [285, 442] on button "Add to cart" at bounding box center [289, 444] width 135 height 26
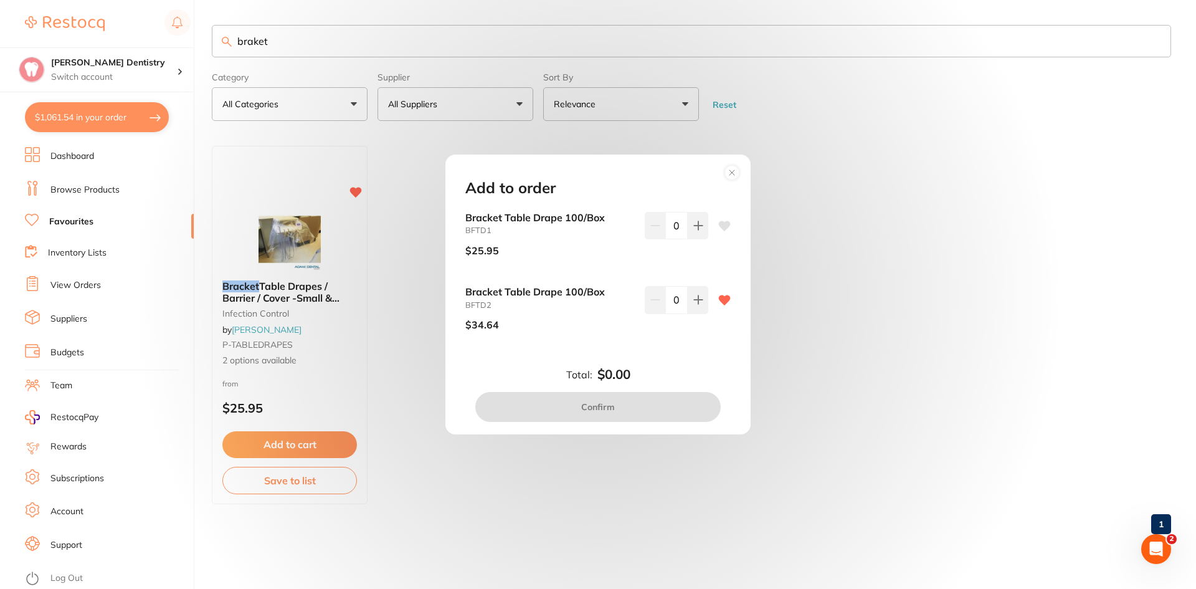
drag, startPoint x: 293, startPoint y: 40, endPoint x: 224, endPoint y: 32, distance: 69.6
click at [224, 32] on div "Add to order Bracket Table Drape 100/Box BFTD1 $25.95 0 Bracket Table Drape 100…" at bounding box center [598, 294] width 1196 height 589
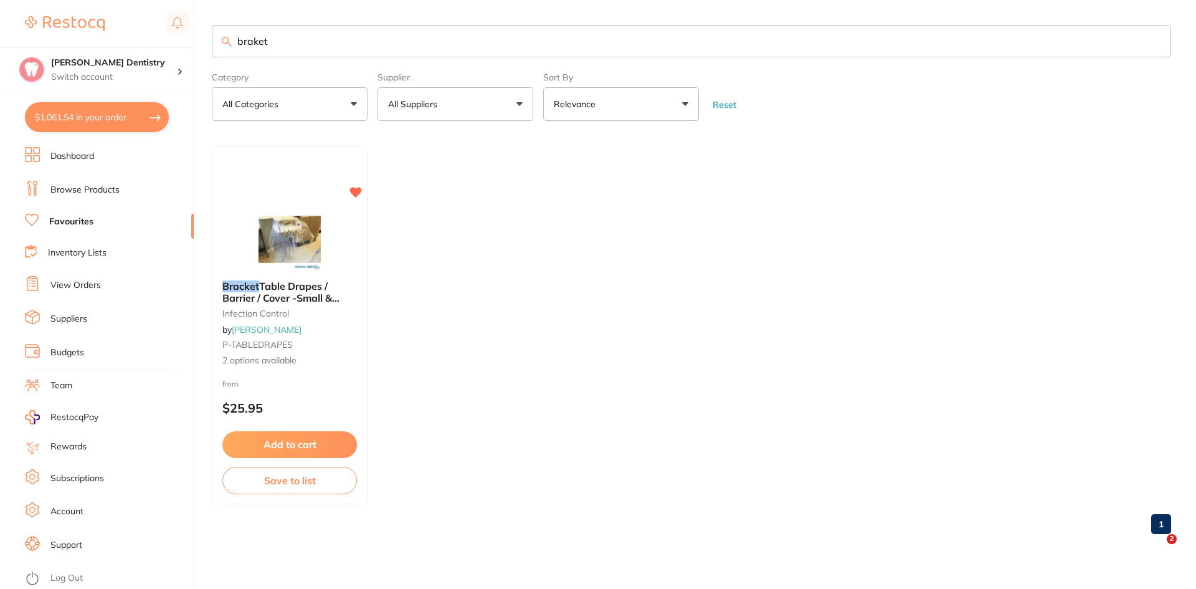
drag, startPoint x: 270, startPoint y: 41, endPoint x: 237, endPoint y: 44, distance: 33.7
click at [237, 44] on input "braket" at bounding box center [691, 41] width 959 height 32
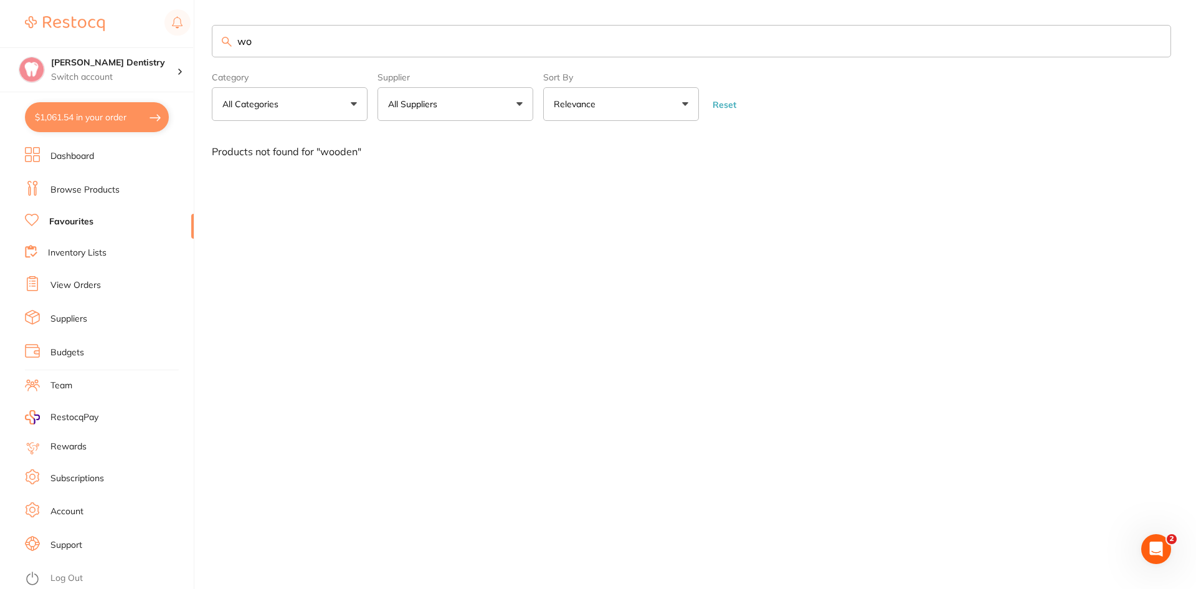
type input "w"
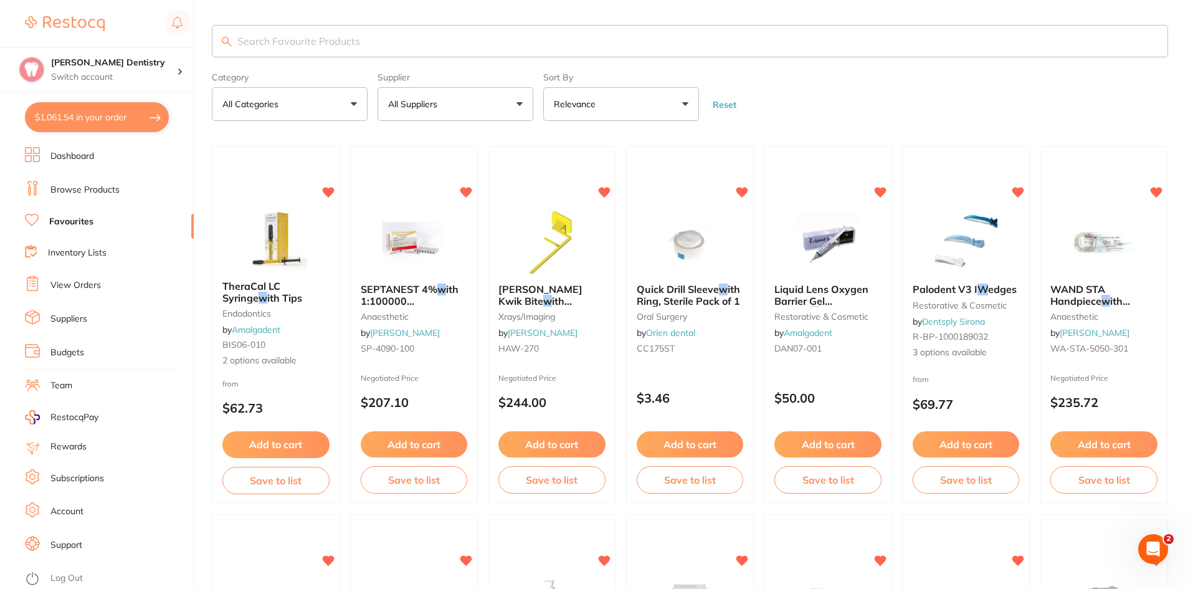
click at [521, 104] on button "All Suppliers" at bounding box center [455, 104] width 156 height 34
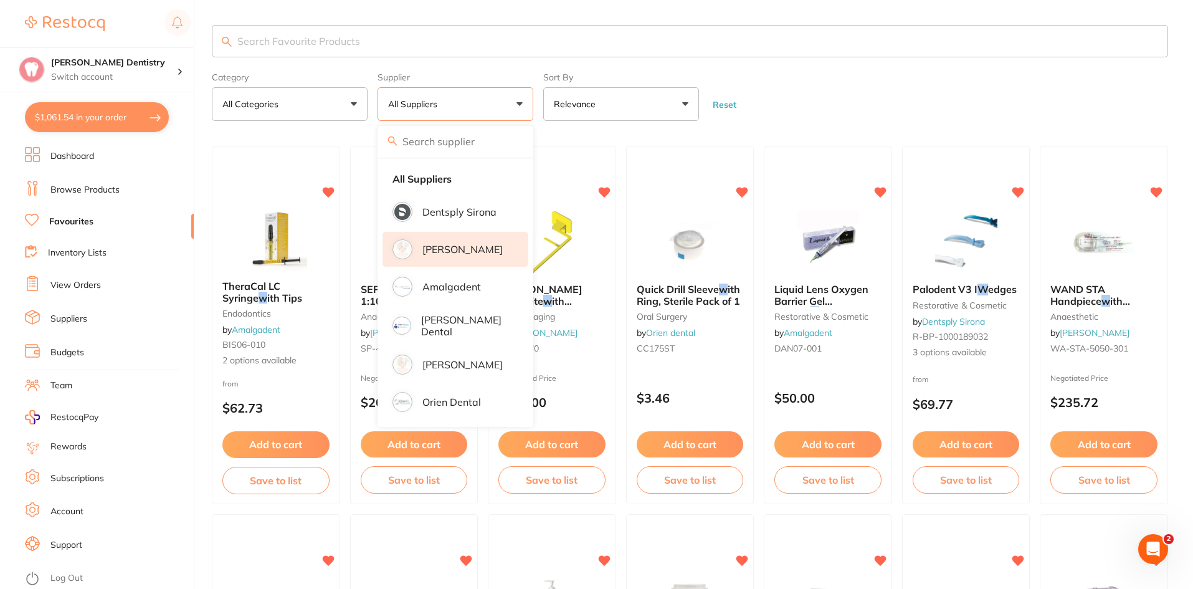
click at [438, 261] on li "[PERSON_NAME]" at bounding box center [455, 249] width 146 height 35
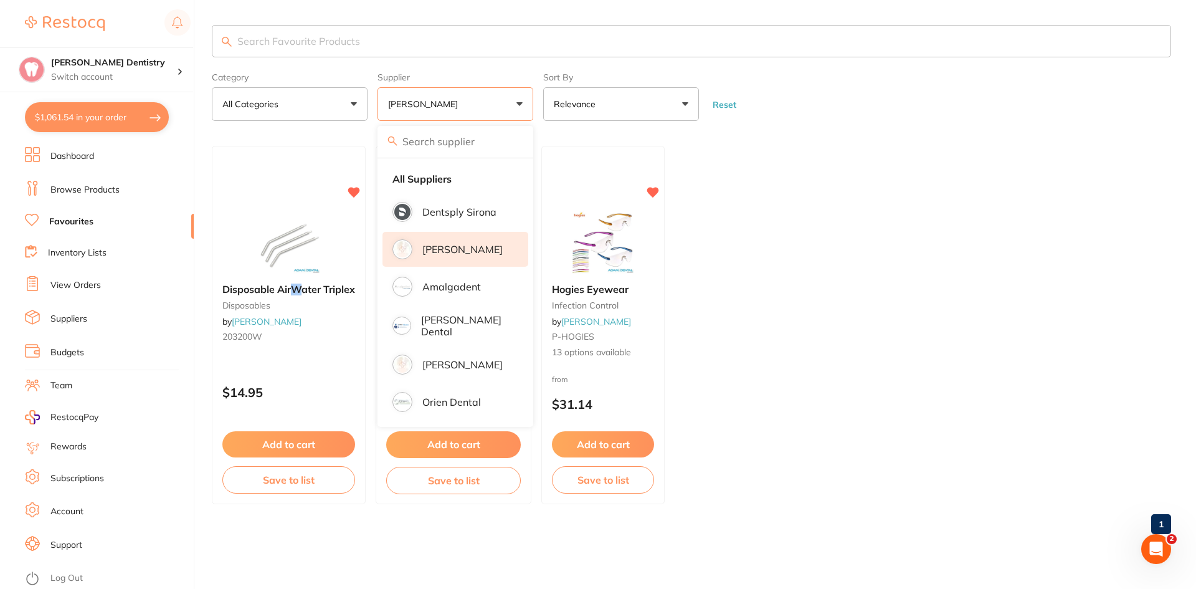
click at [430, 252] on p "[PERSON_NAME]" at bounding box center [462, 249] width 80 height 11
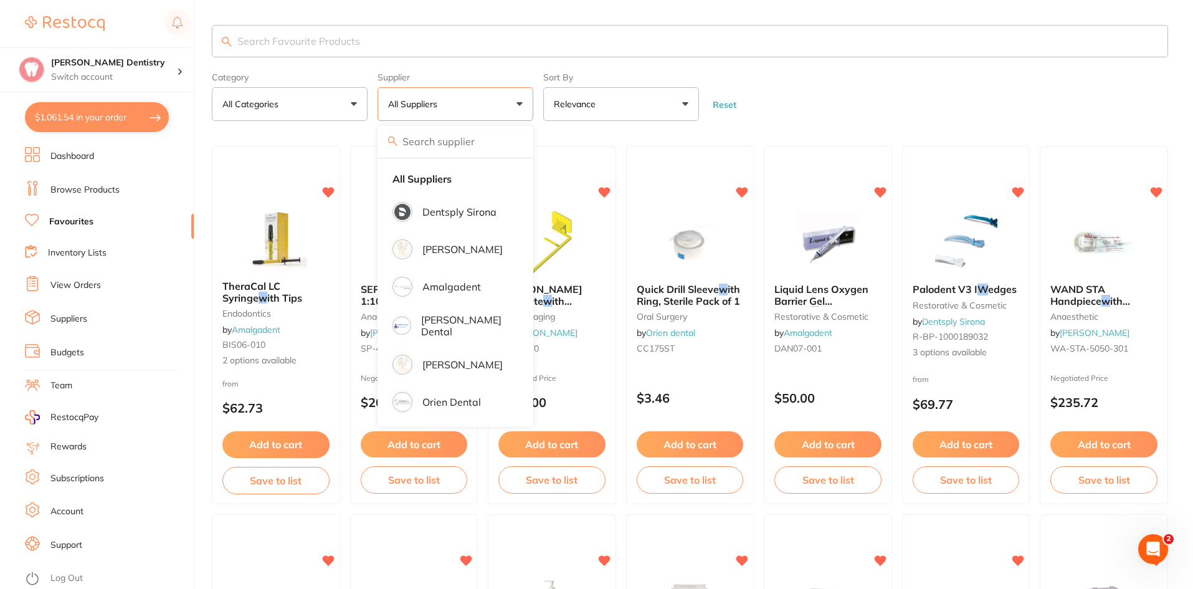
click at [521, 106] on button "All Suppliers" at bounding box center [455, 104] width 156 height 34
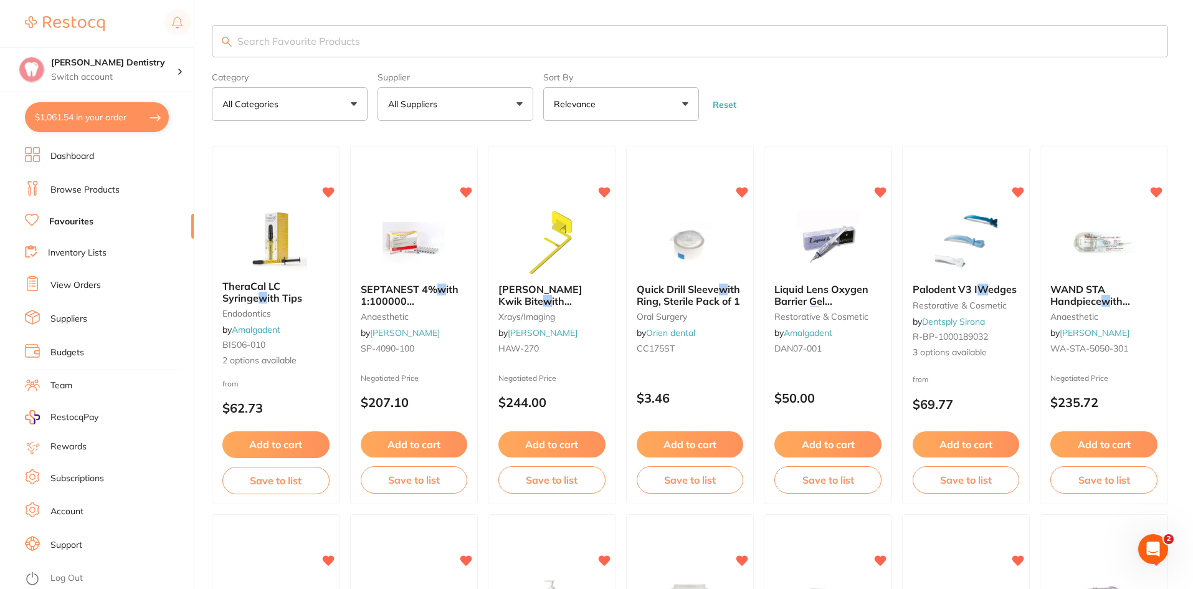
click at [522, 103] on button "All Suppliers" at bounding box center [455, 104] width 156 height 34
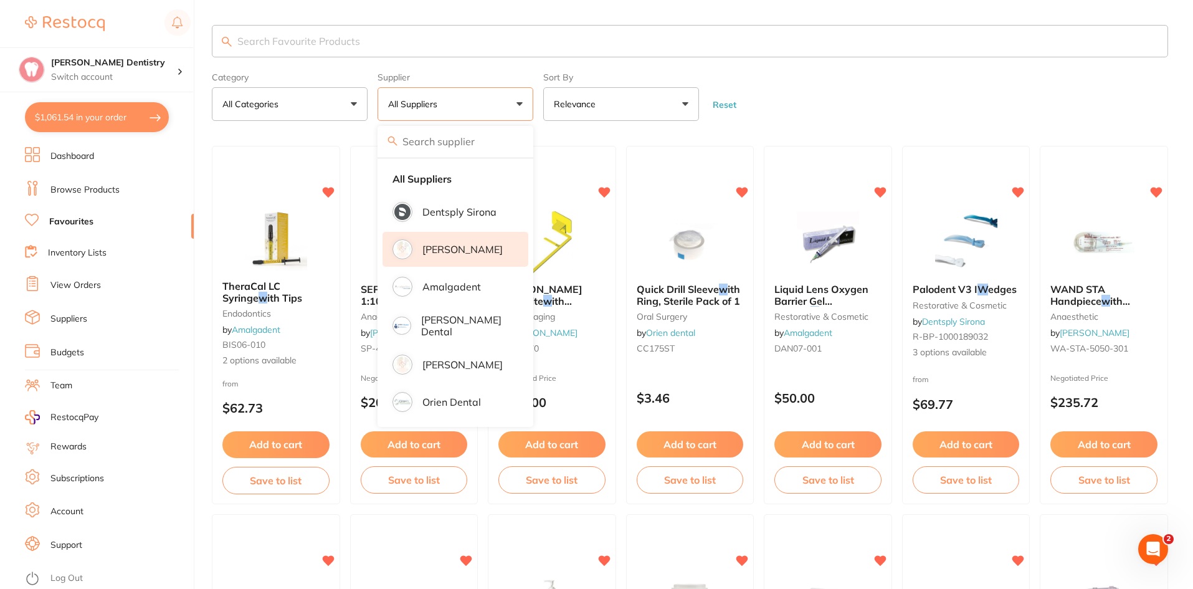
click at [433, 250] on p "[PERSON_NAME]" at bounding box center [462, 249] width 80 height 11
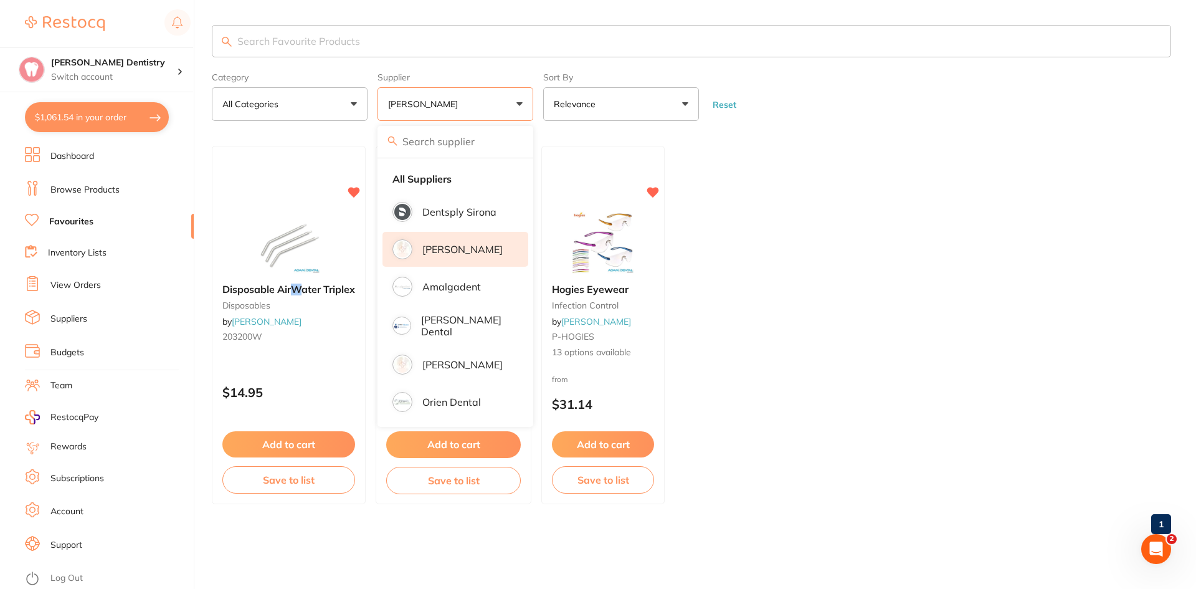
click at [769, 380] on ul "Disposable Air W ater Triplex disposables by Adam Dental 203200W $14.95 Add to …" at bounding box center [691, 325] width 959 height 358
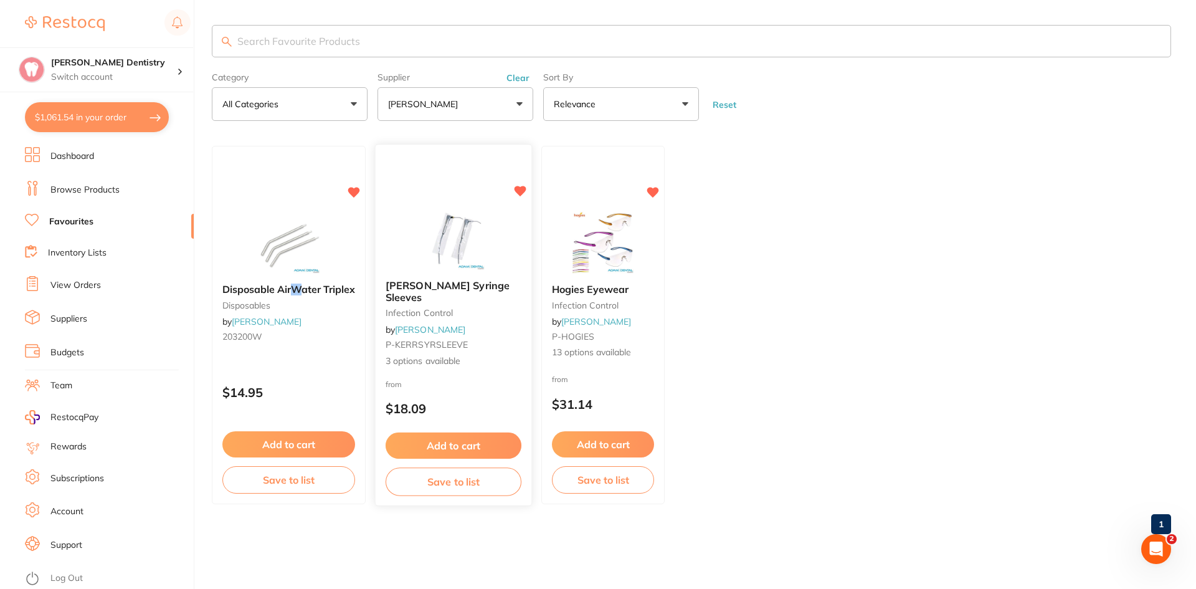
click at [432, 445] on button "Add to cart" at bounding box center [454, 445] width 136 height 27
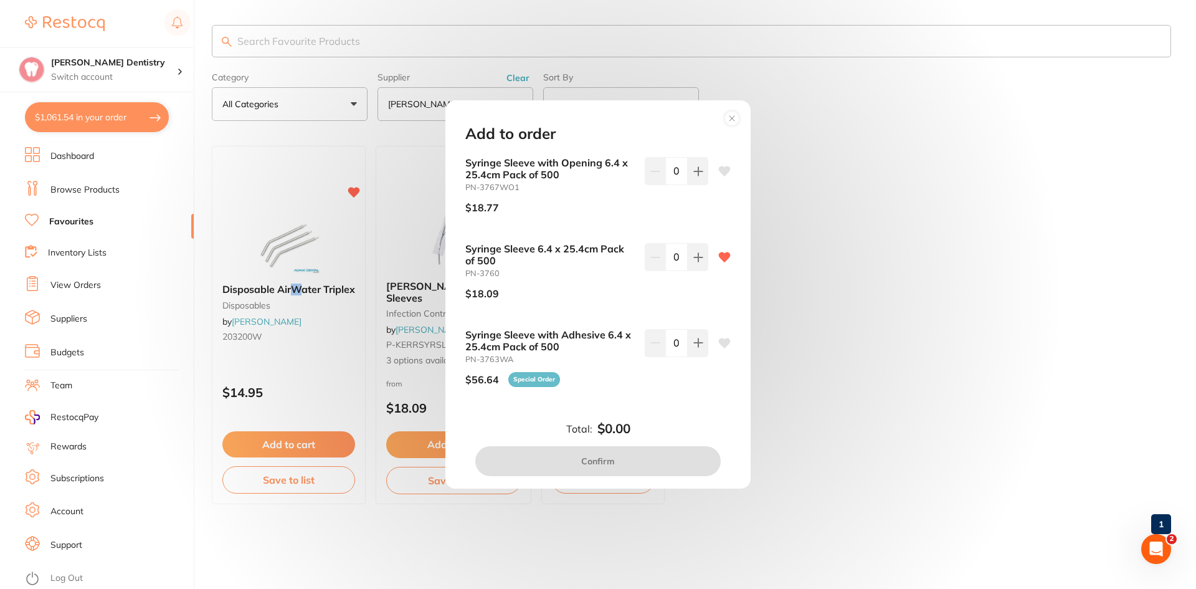
click at [727, 120] on circle at bounding box center [732, 118] width 14 height 14
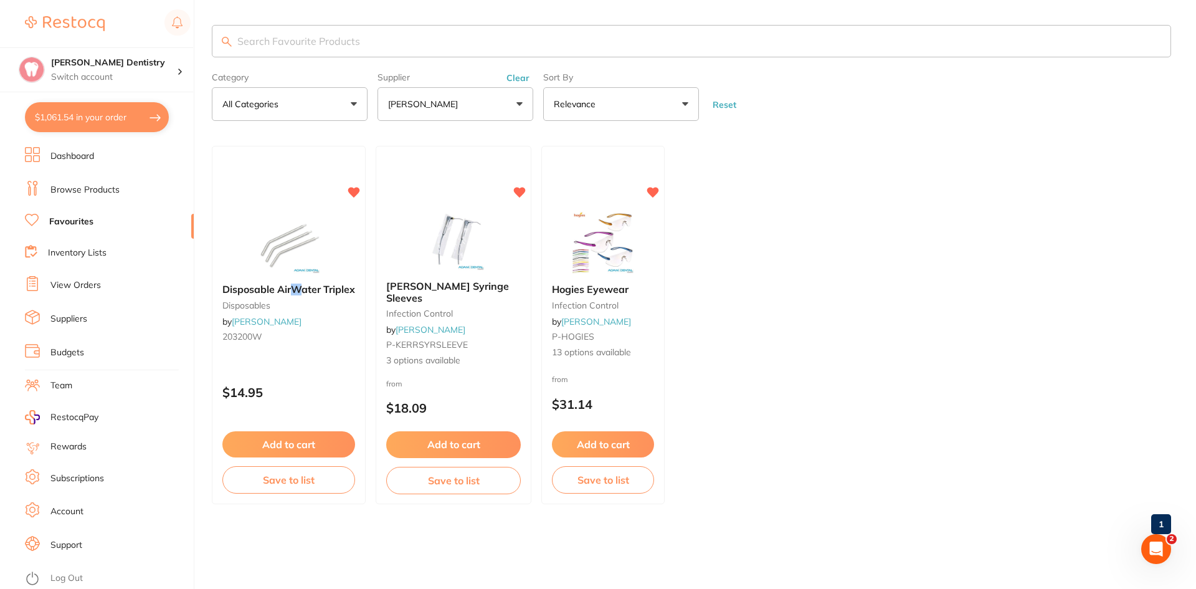
click at [288, 40] on input "search" at bounding box center [691, 41] width 959 height 32
type input "metal brush"
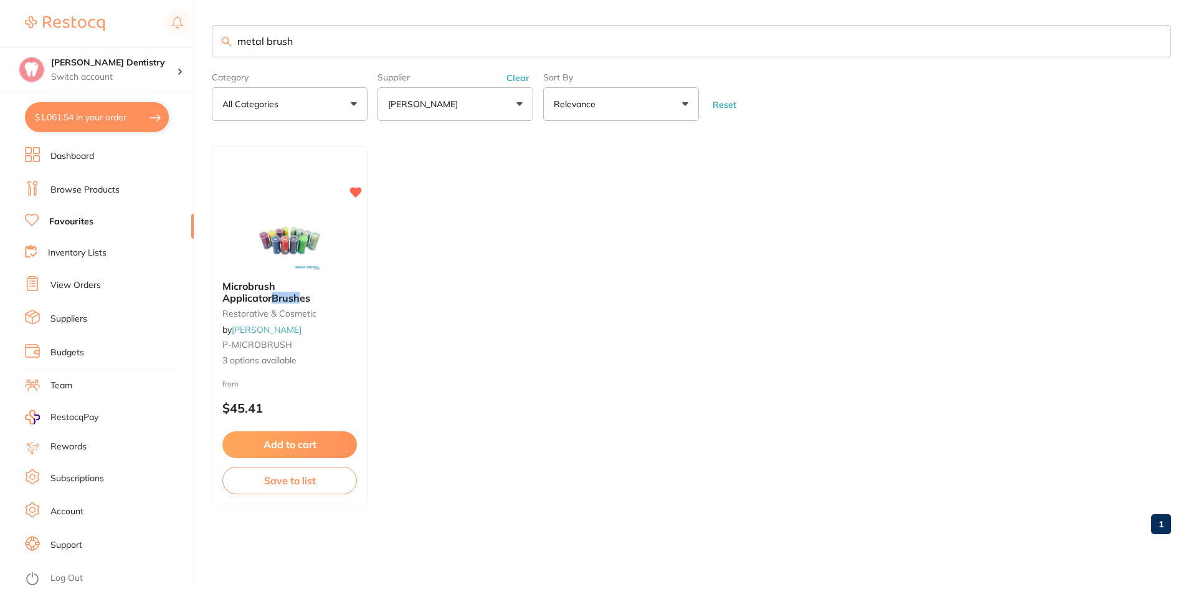
click at [517, 106] on button "[PERSON_NAME]" at bounding box center [455, 104] width 156 height 34
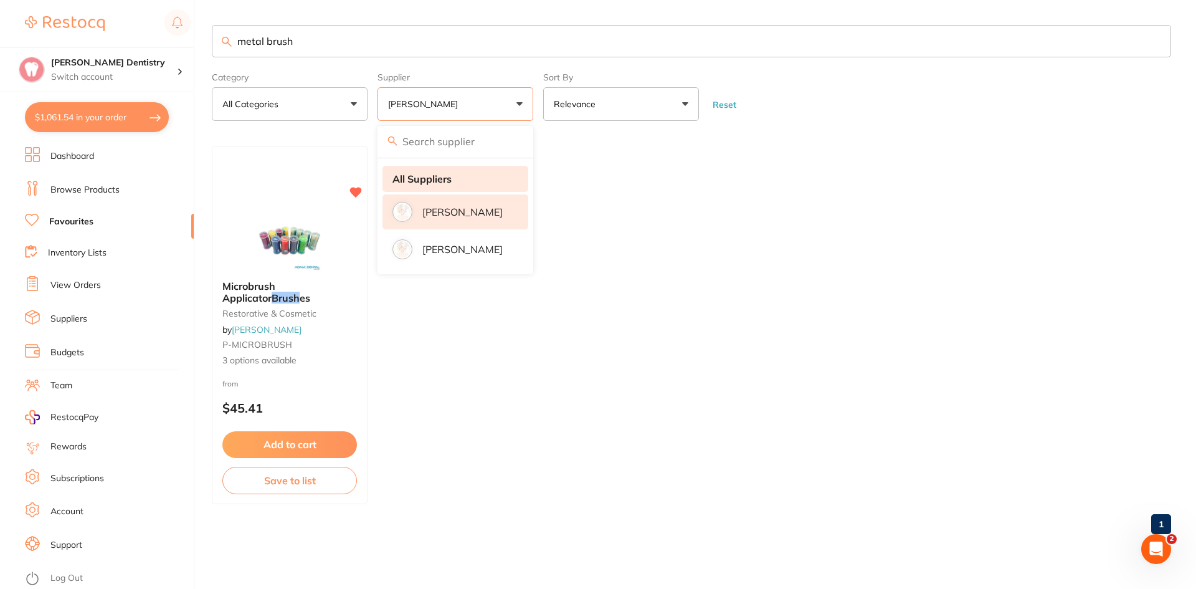
click at [450, 182] on strong "All Suppliers" at bounding box center [421, 178] width 59 height 11
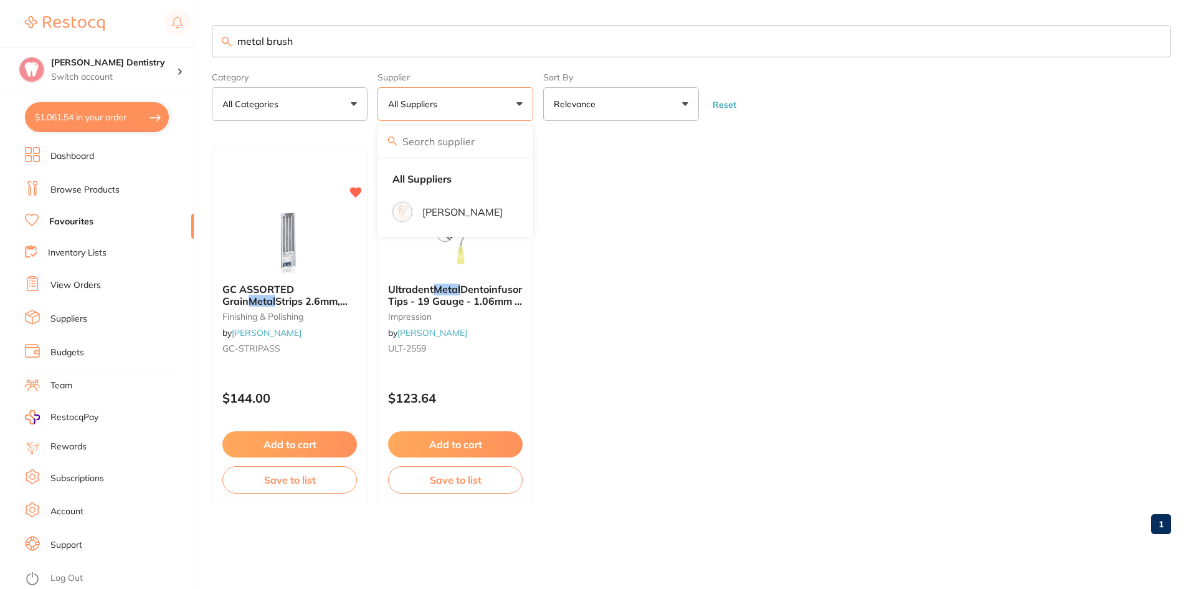
click at [660, 261] on ul "GC ASSORTED Grain Metal Strips 2.6mm, 3.3mm, 4mm x12 finishing & polishing by H…" at bounding box center [691, 325] width 959 height 358
drag, startPoint x: 303, startPoint y: 42, endPoint x: 225, endPoint y: 45, distance: 77.9
click at [225, 45] on div "metal brush" at bounding box center [691, 41] width 959 height 32
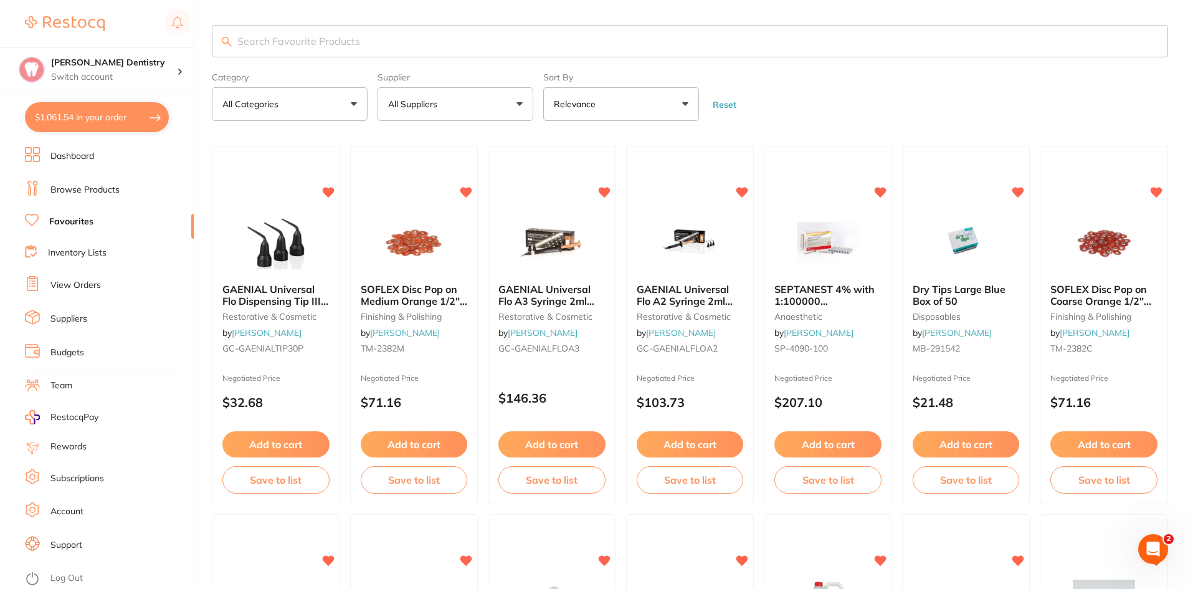
drag, startPoint x: 130, startPoint y: 115, endPoint x: 411, endPoint y: 263, distance: 318.1
click at [130, 115] on button "$1,061.54 in your order" at bounding box center [97, 117] width 144 height 30
checkbox input "true"
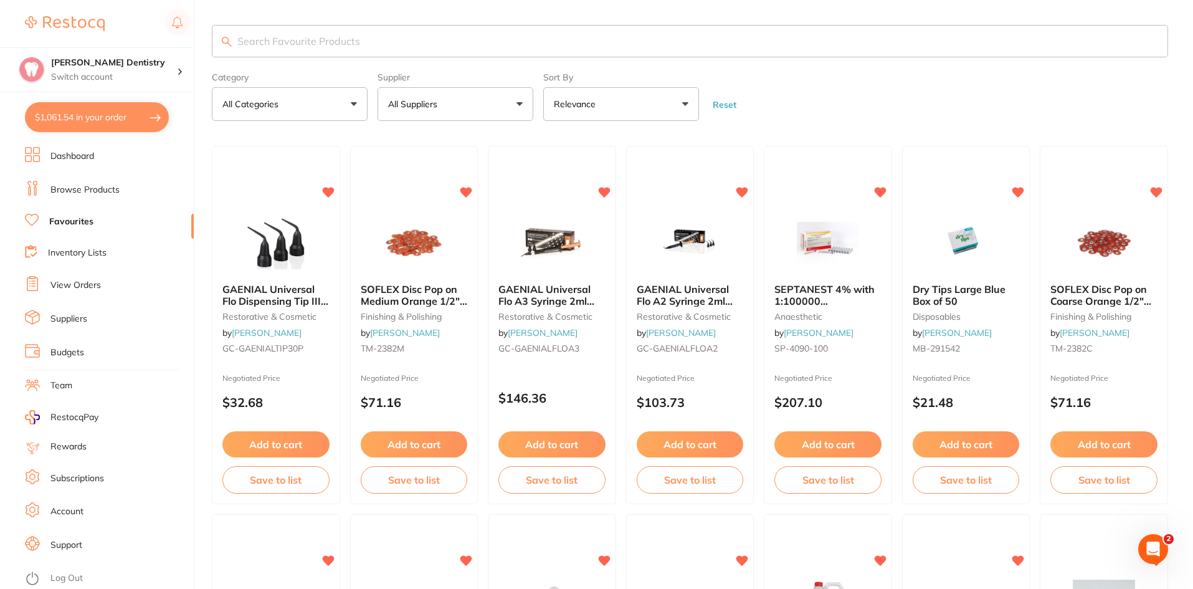
checkbox input "true"
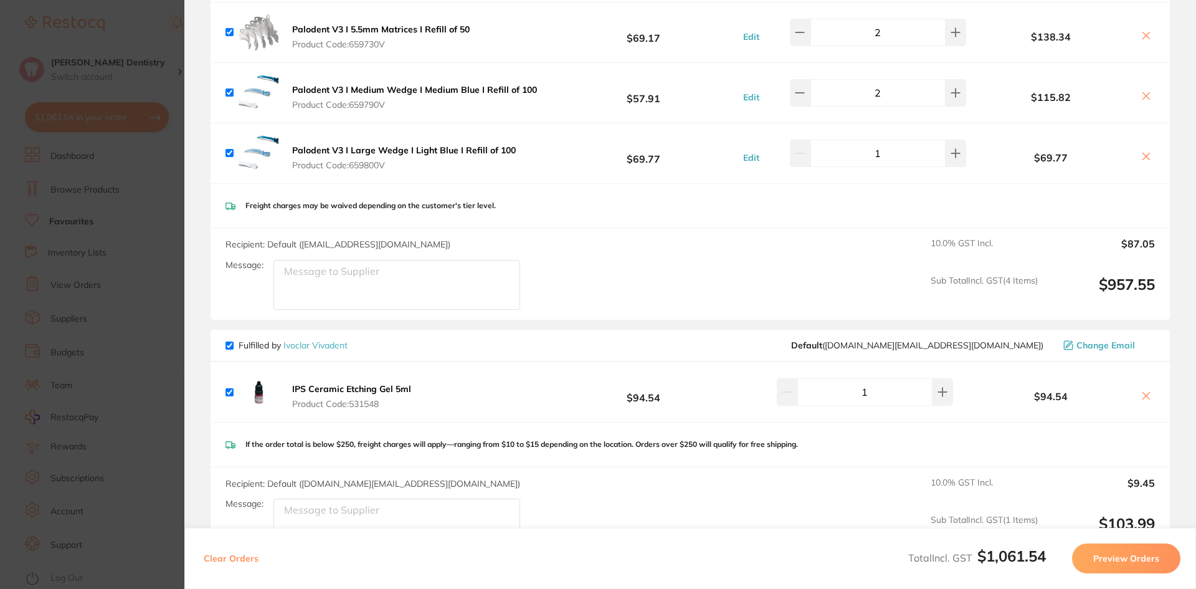
scroll to position [249, 0]
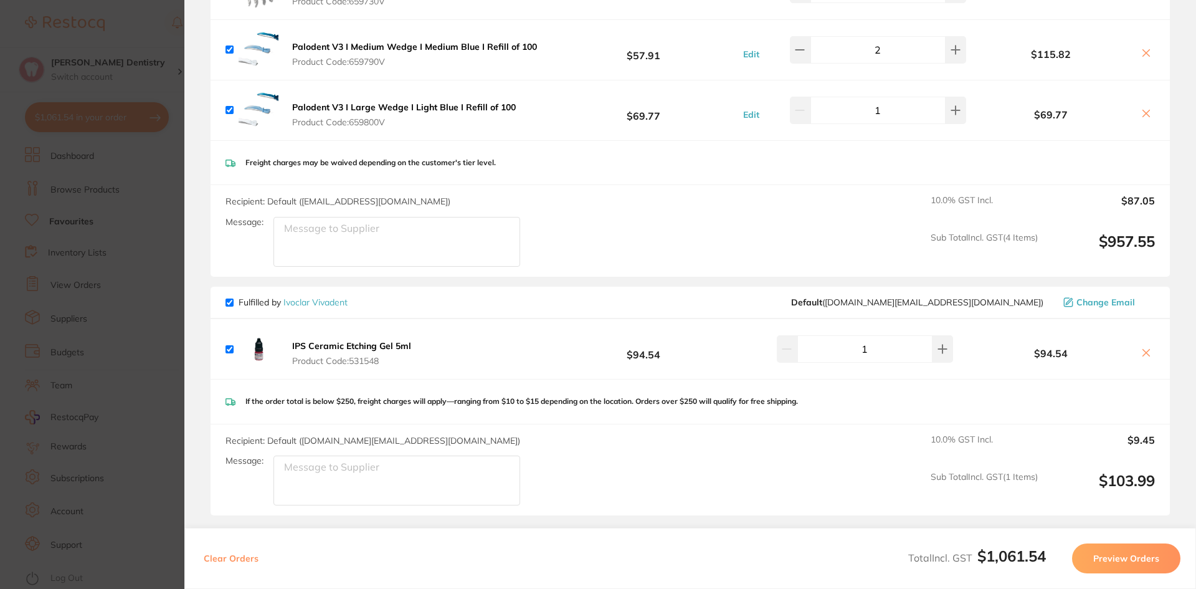
click at [1157, 556] on button "Preview Orders" at bounding box center [1126, 558] width 108 height 30
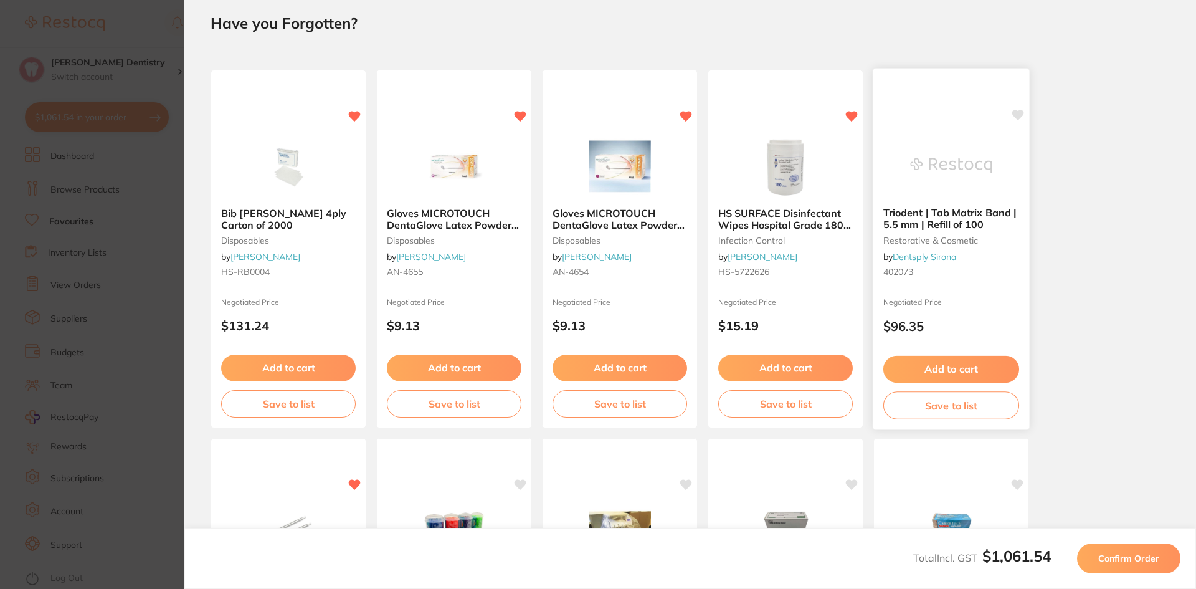
scroll to position [0, 0]
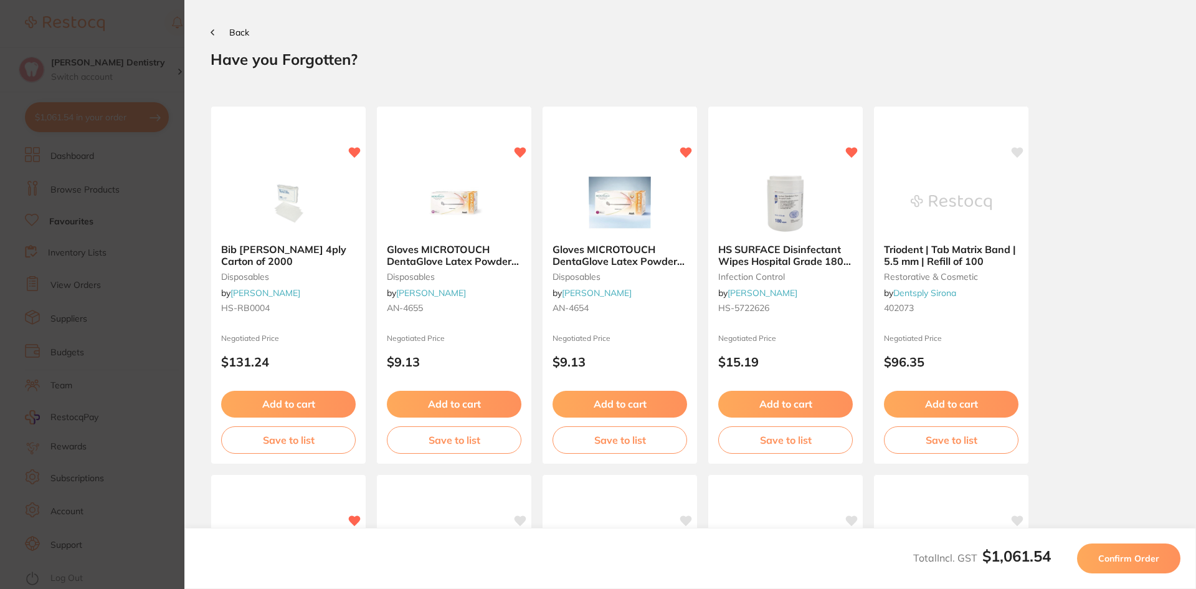
click at [1106, 558] on span "Confirm Order" at bounding box center [1128, 557] width 61 height 11
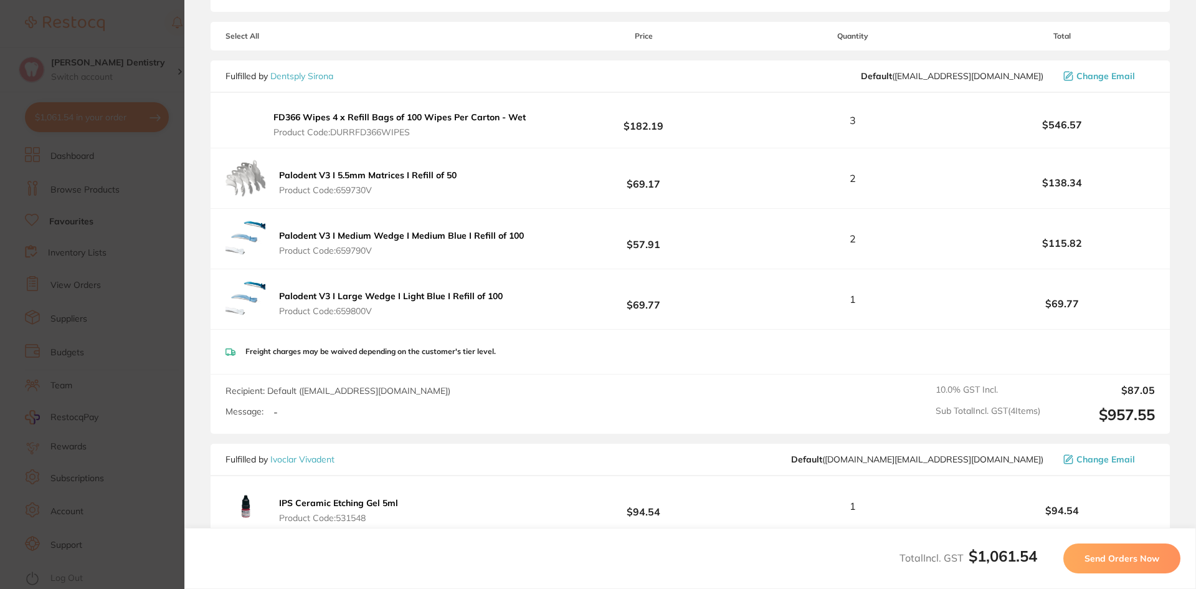
scroll to position [187, 0]
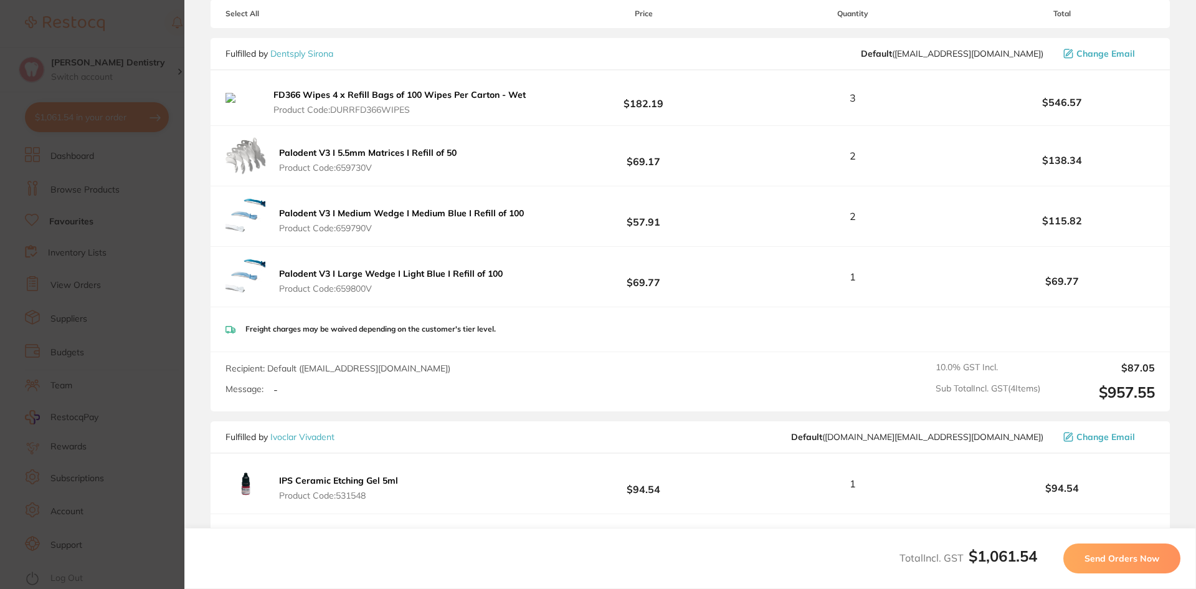
click at [1112, 557] on span "Send Orders Now" at bounding box center [1121, 557] width 75 height 11
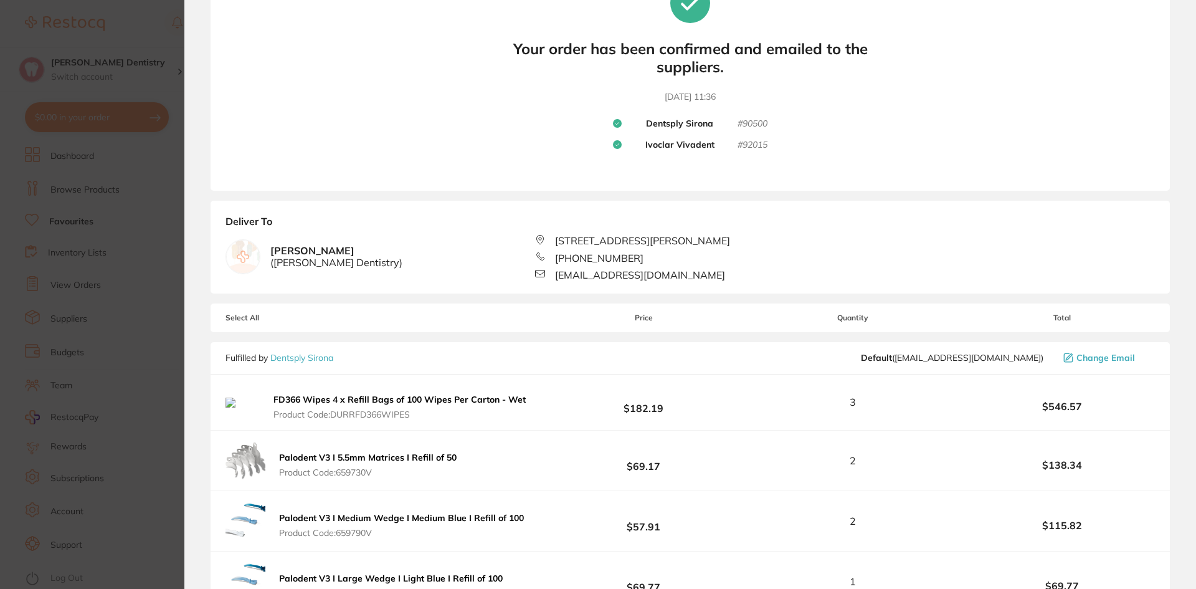
scroll to position [0, 0]
